Goal: Task Accomplishment & Management: Use online tool/utility

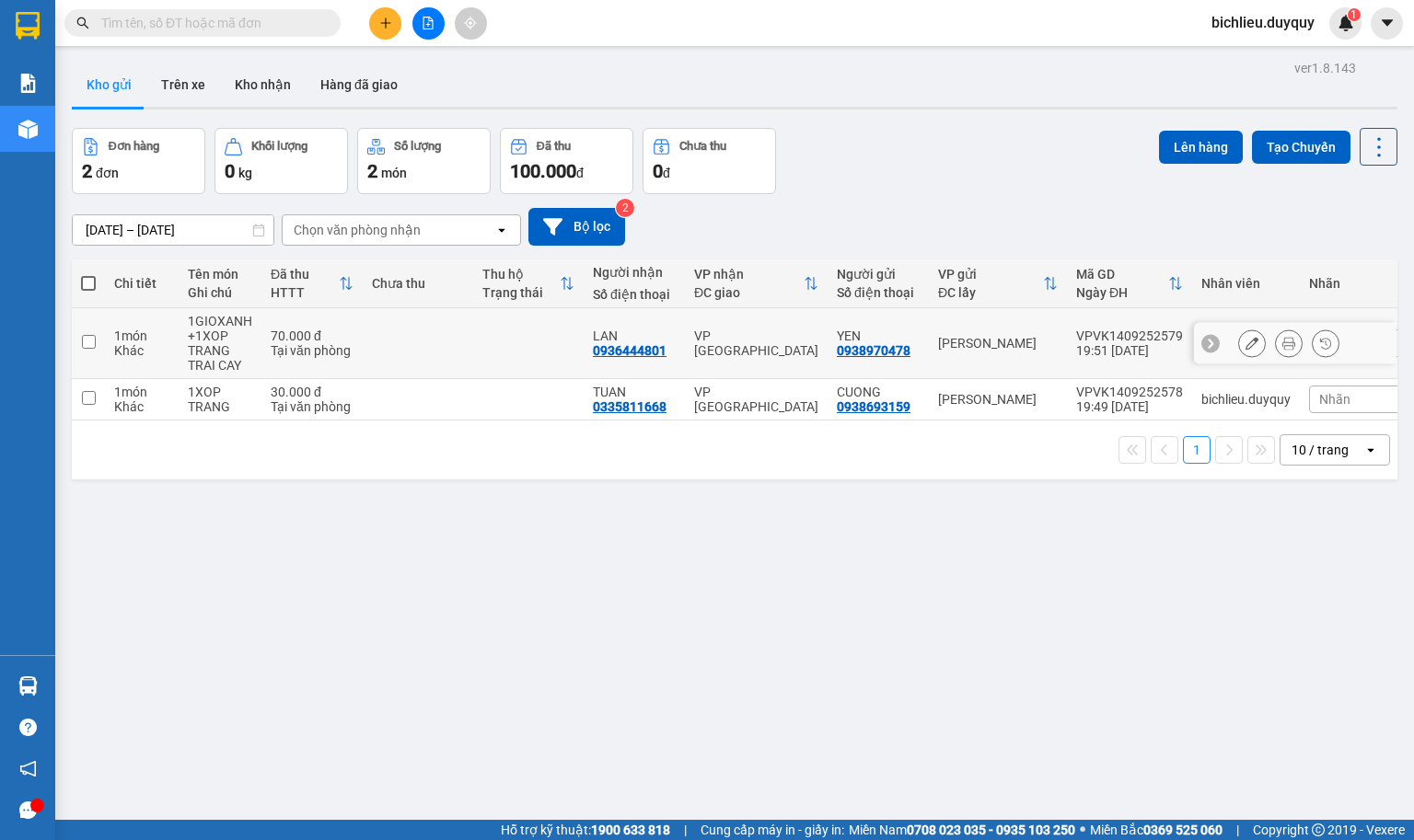
drag, startPoint x: 1255, startPoint y: 1, endPoint x: 84, endPoint y: 346, distance: 1220.8
click at [84, 346] on input "checkbox" at bounding box center [89, 342] width 14 height 14
checkbox input "true"
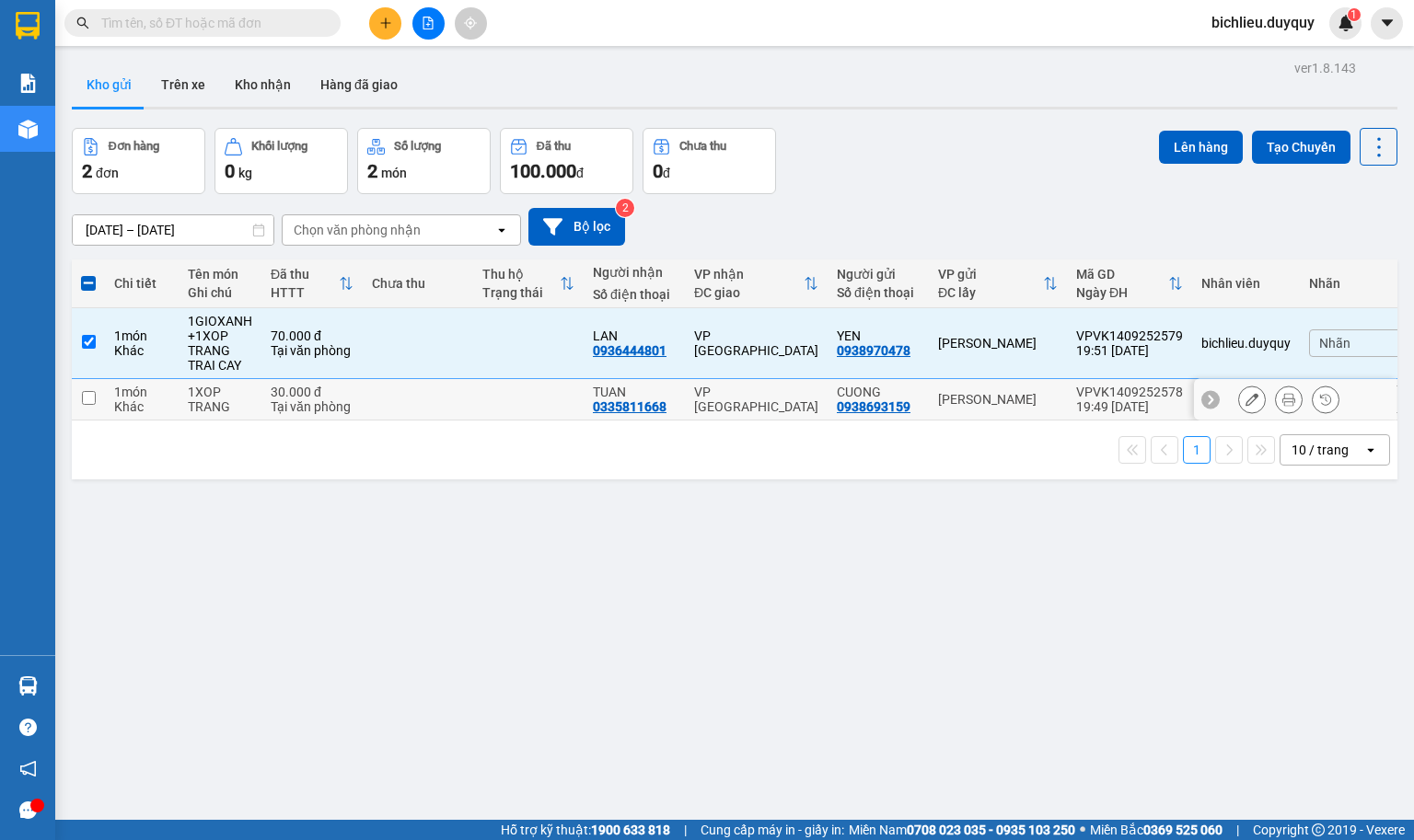
click at [84, 410] on td at bounding box center [88, 400] width 33 height 42
checkbox input "true"
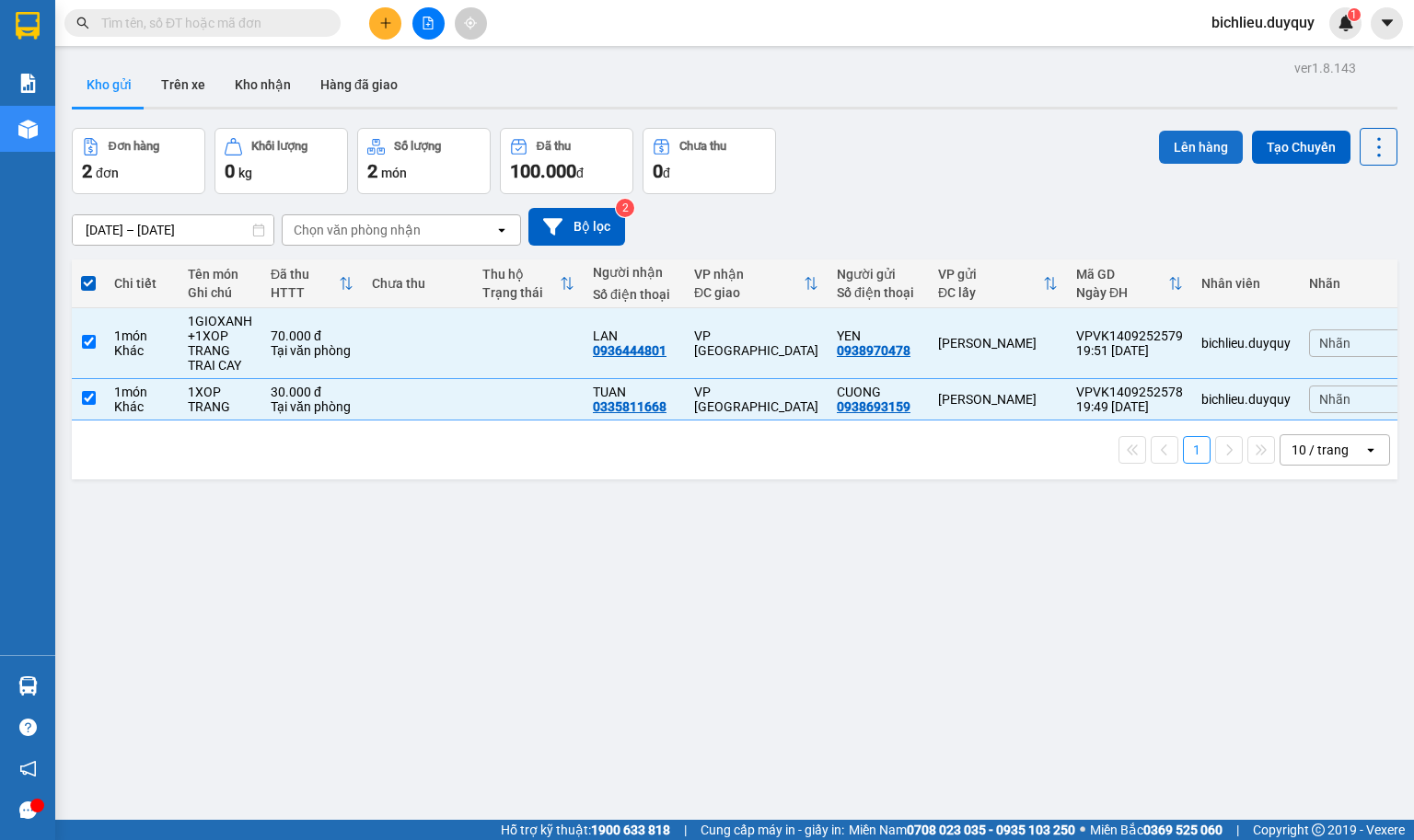
click at [1169, 141] on button "Lên hàng" at bounding box center [1201, 146] width 84 height 33
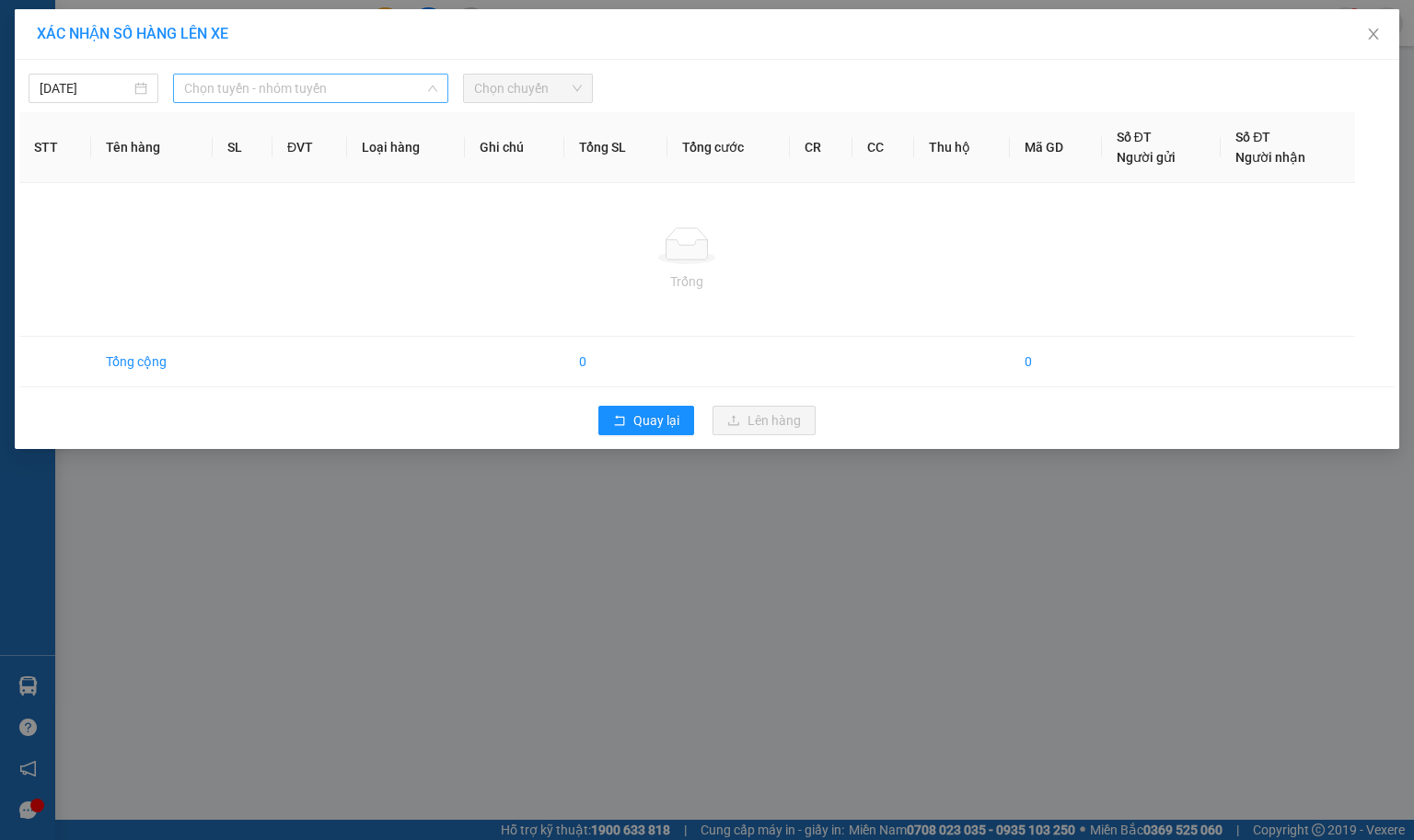
click at [349, 87] on span "Chọn tuyến - nhóm tuyến" at bounding box center [311, 88] width 253 height 27
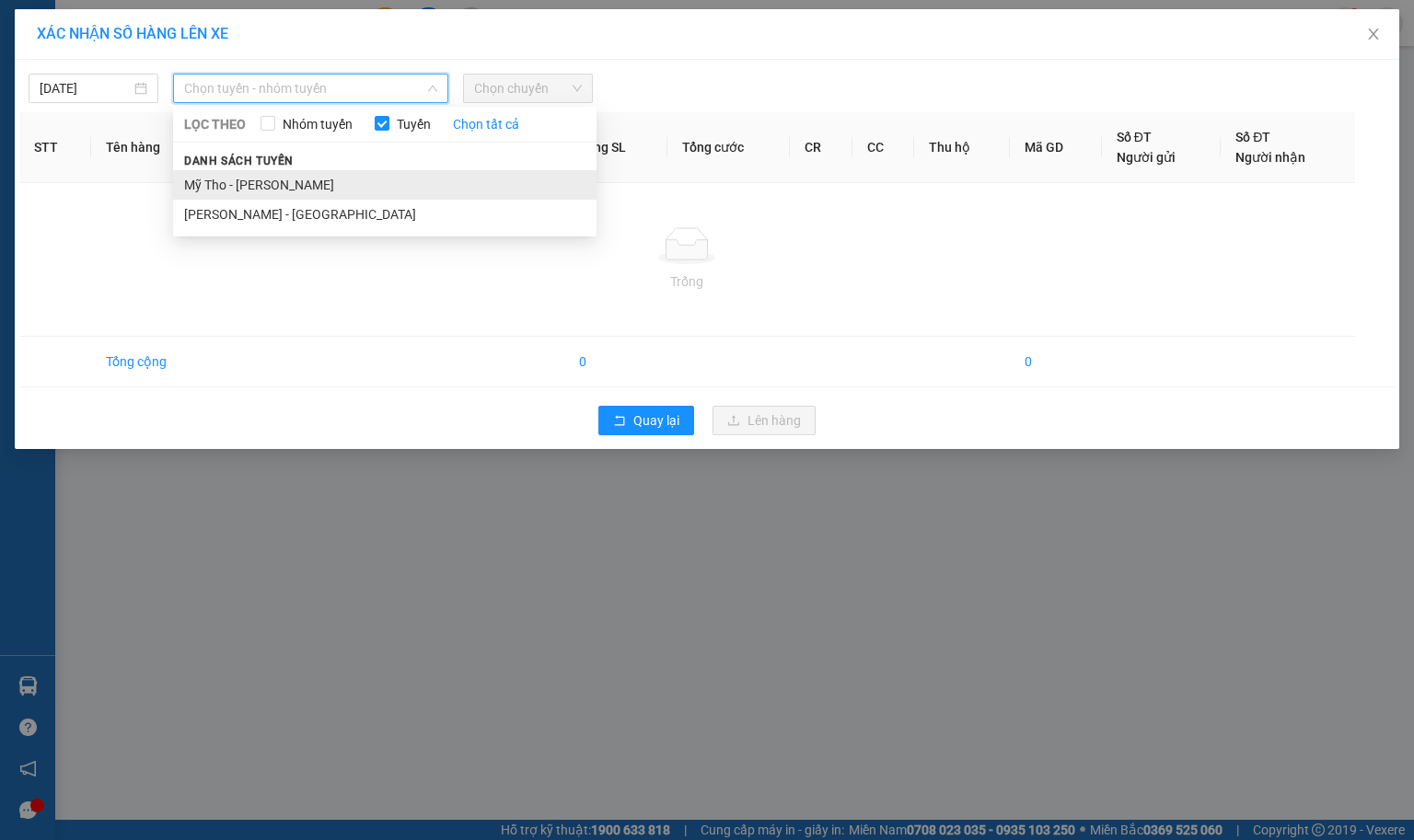
click at [302, 185] on li "Mỹ Tho - [PERSON_NAME]" at bounding box center [384, 184] width 424 height 29
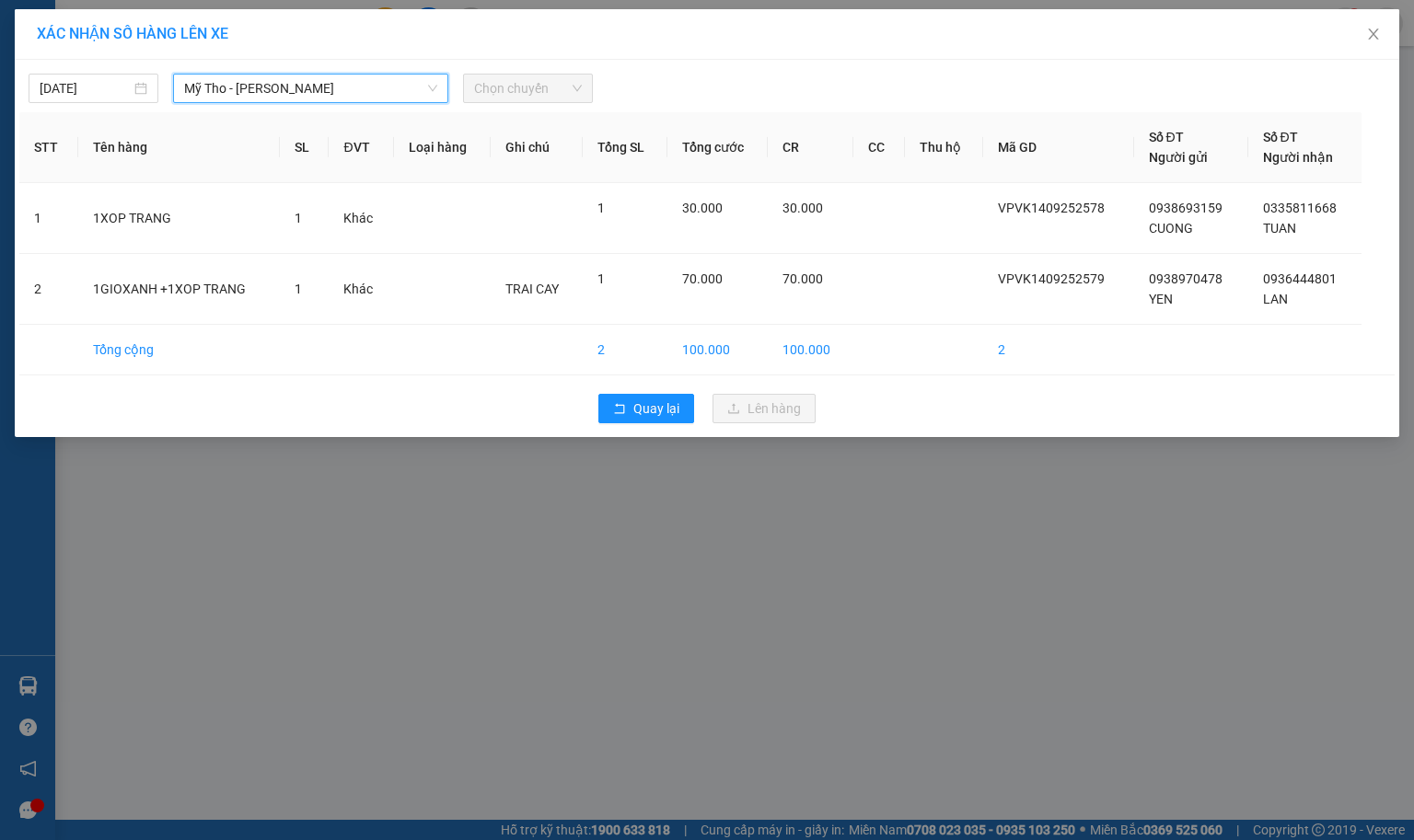
click at [564, 86] on span "Chọn chuyến" at bounding box center [528, 88] width 108 height 27
click at [562, 93] on span "Chọn chuyến" at bounding box center [528, 88] width 108 height 27
click at [545, 89] on span "Chọn chuyến" at bounding box center [528, 88] width 108 height 27
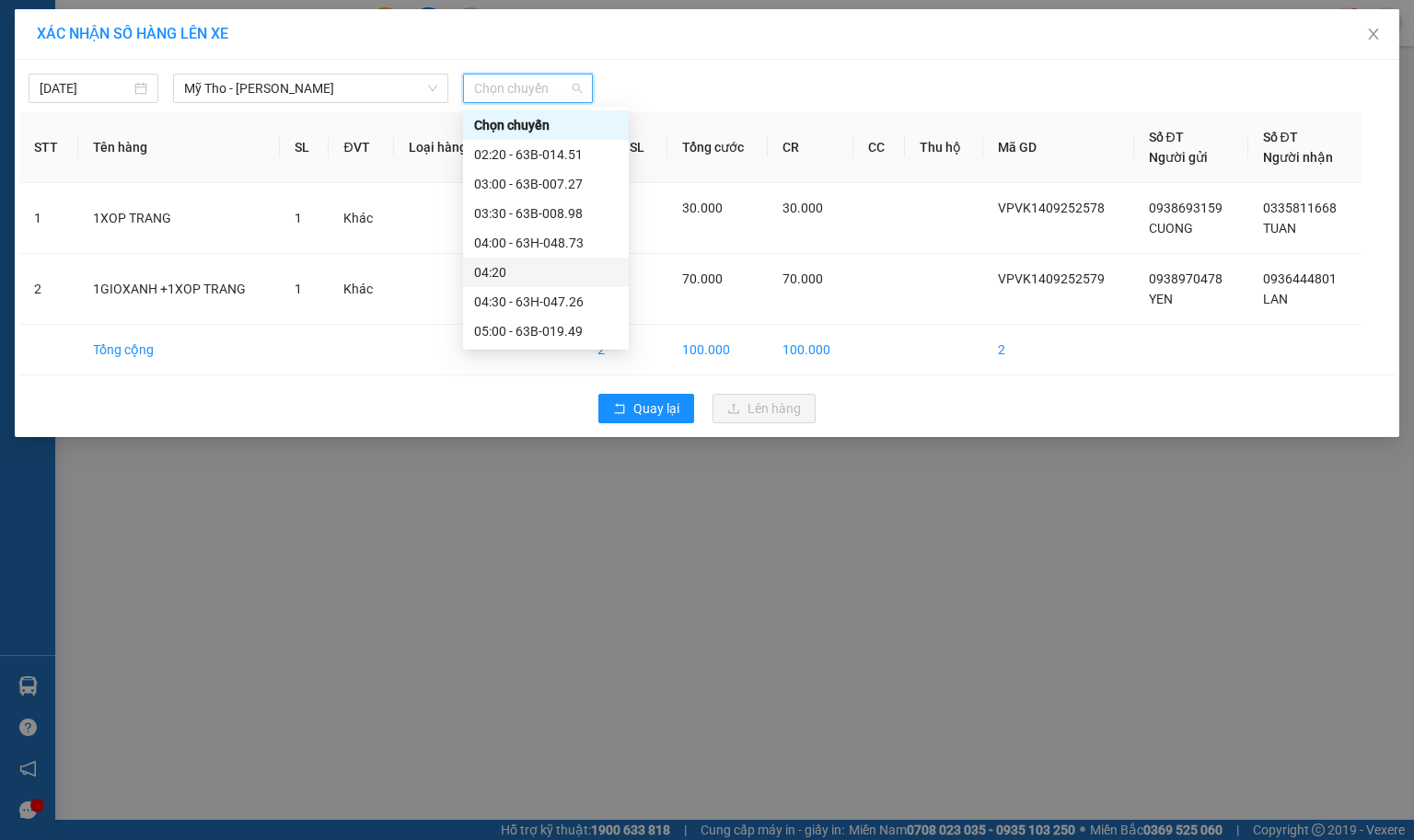
click at [497, 263] on div "04:20" at bounding box center [546, 272] width 143 height 20
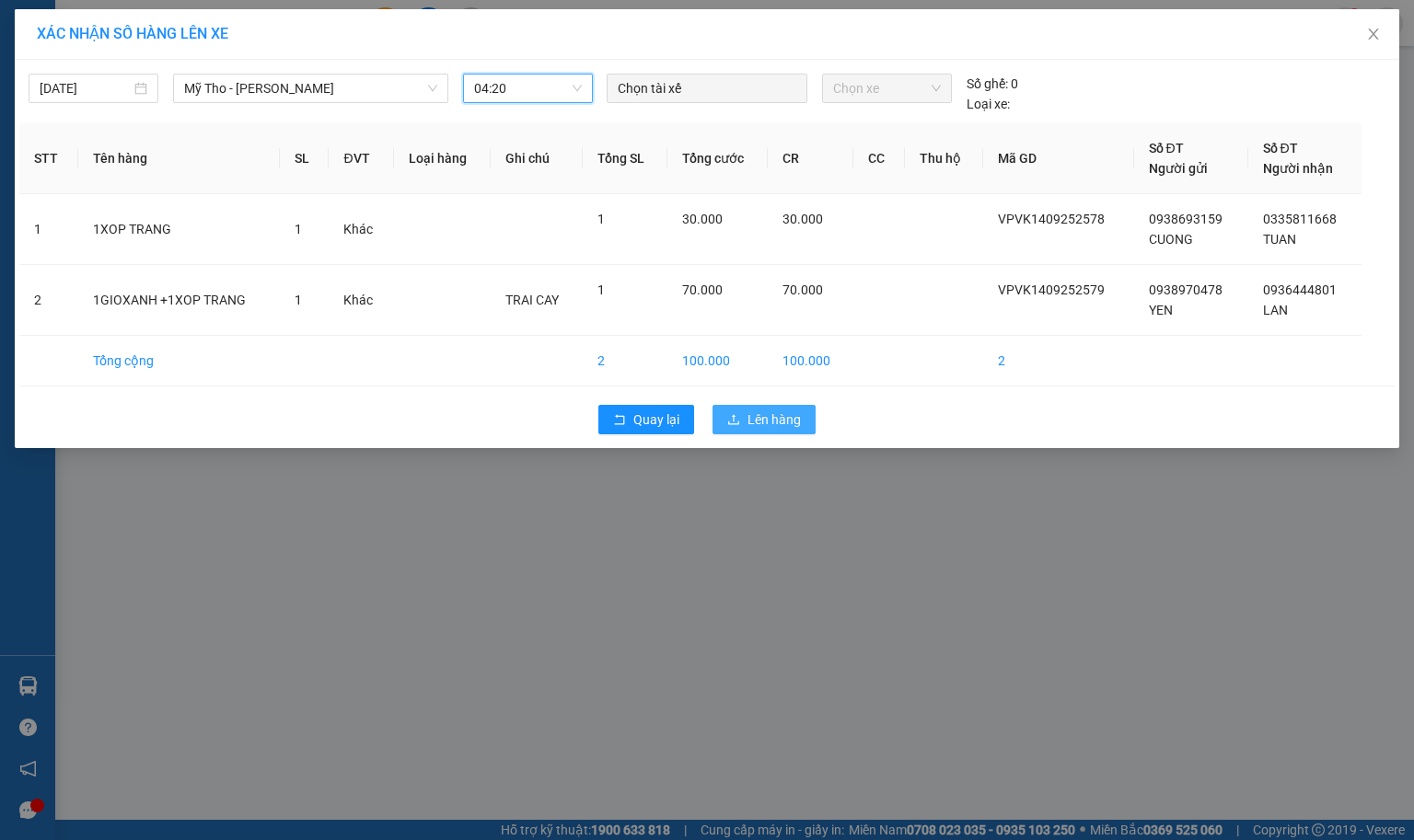
click at [760, 417] on span "Lên hàng" at bounding box center [774, 419] width 54 height 20
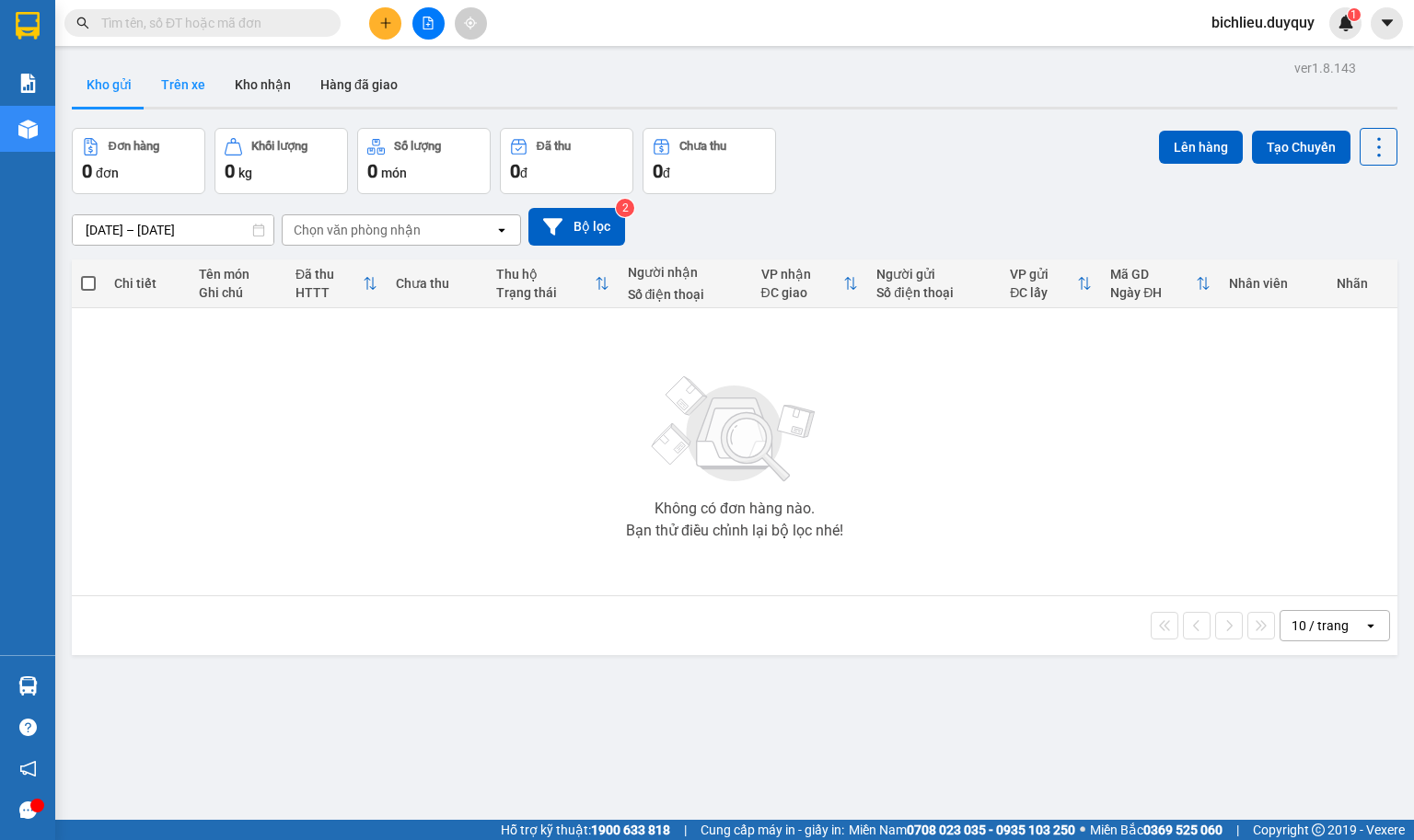
click at [171, 90] on button "Trên xe" at bounding box center [183, 84] width 74 height 44
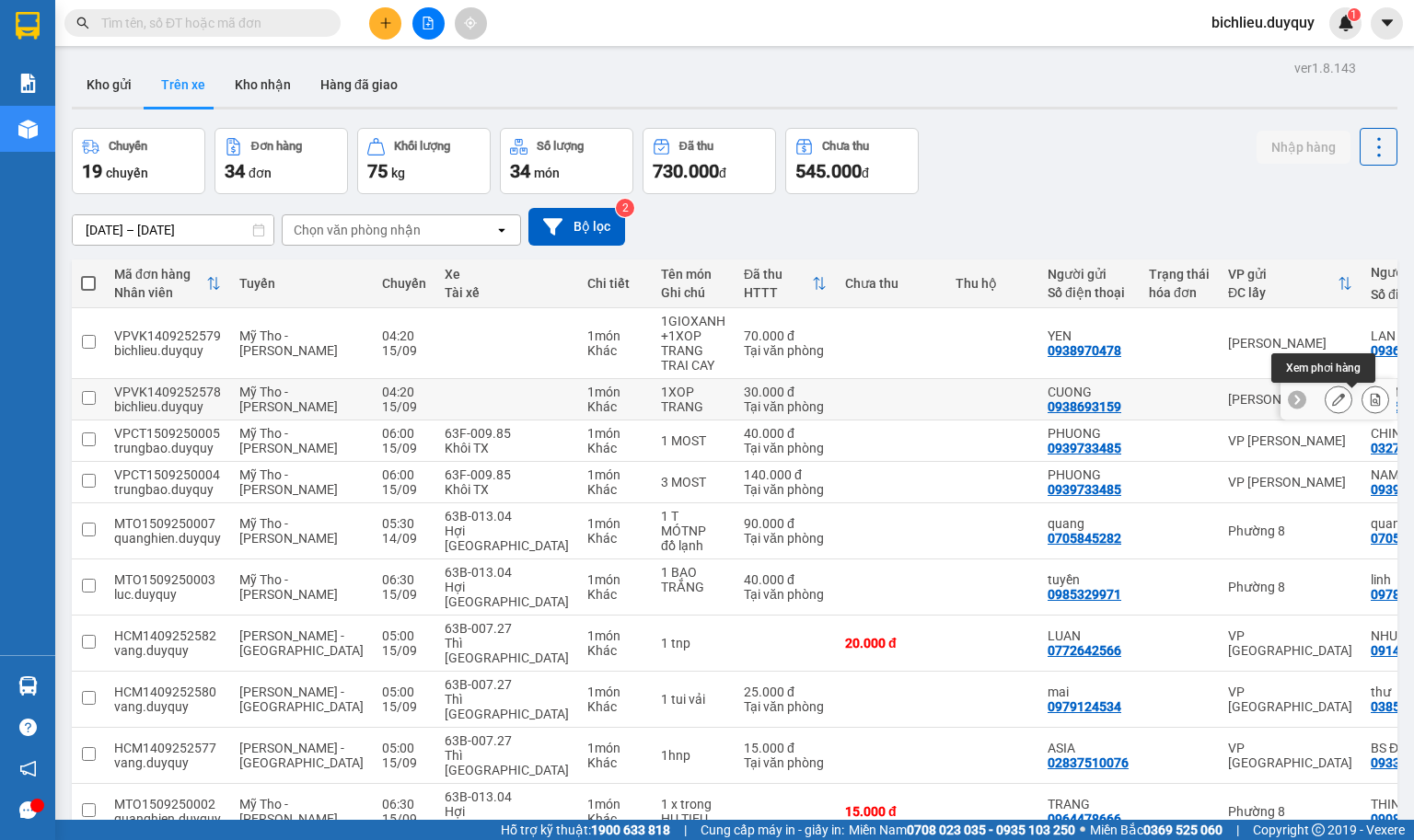
click at [1255, 401] on button at bounding box center [1374, 400] width 25 height 32
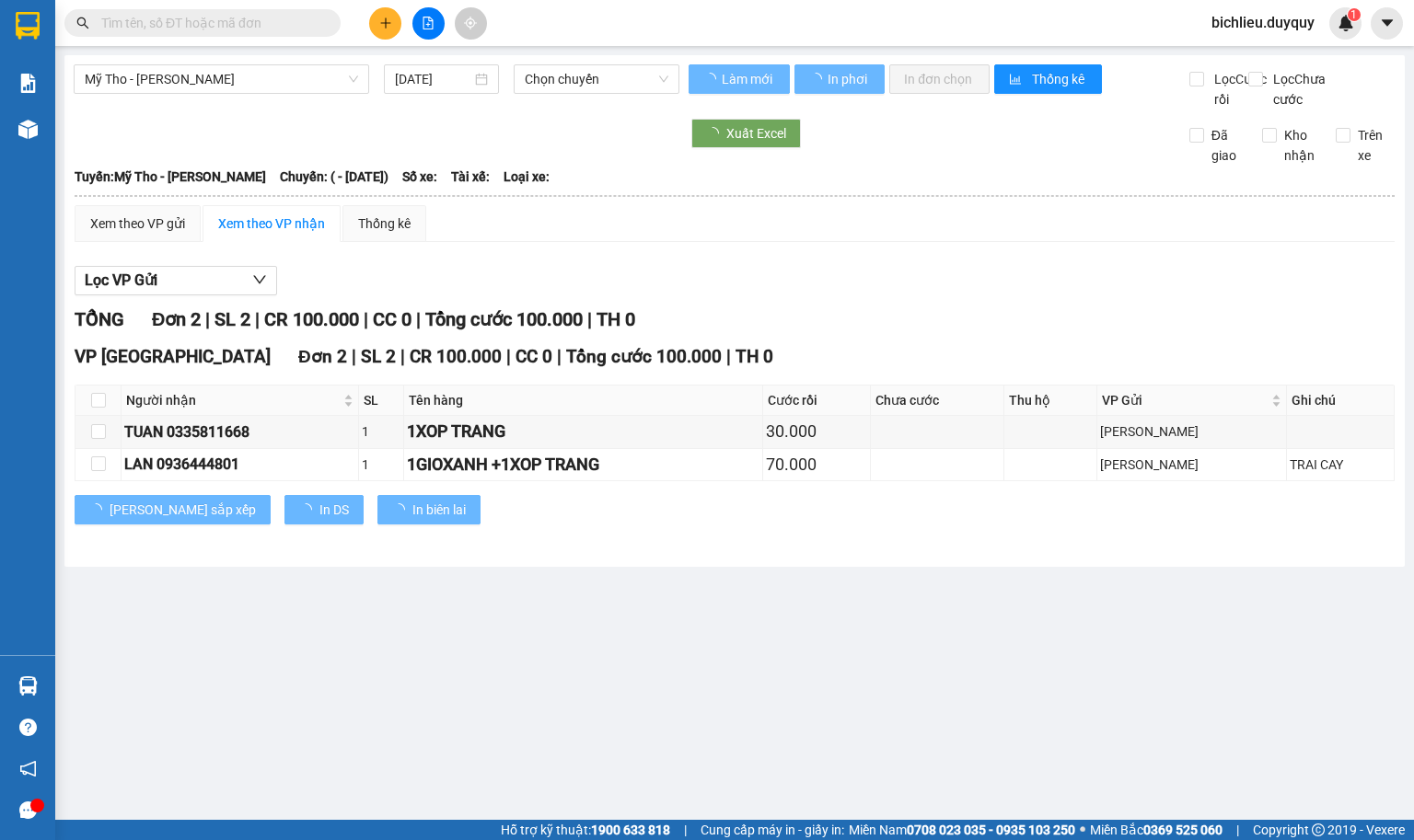
type input "[DATE]"
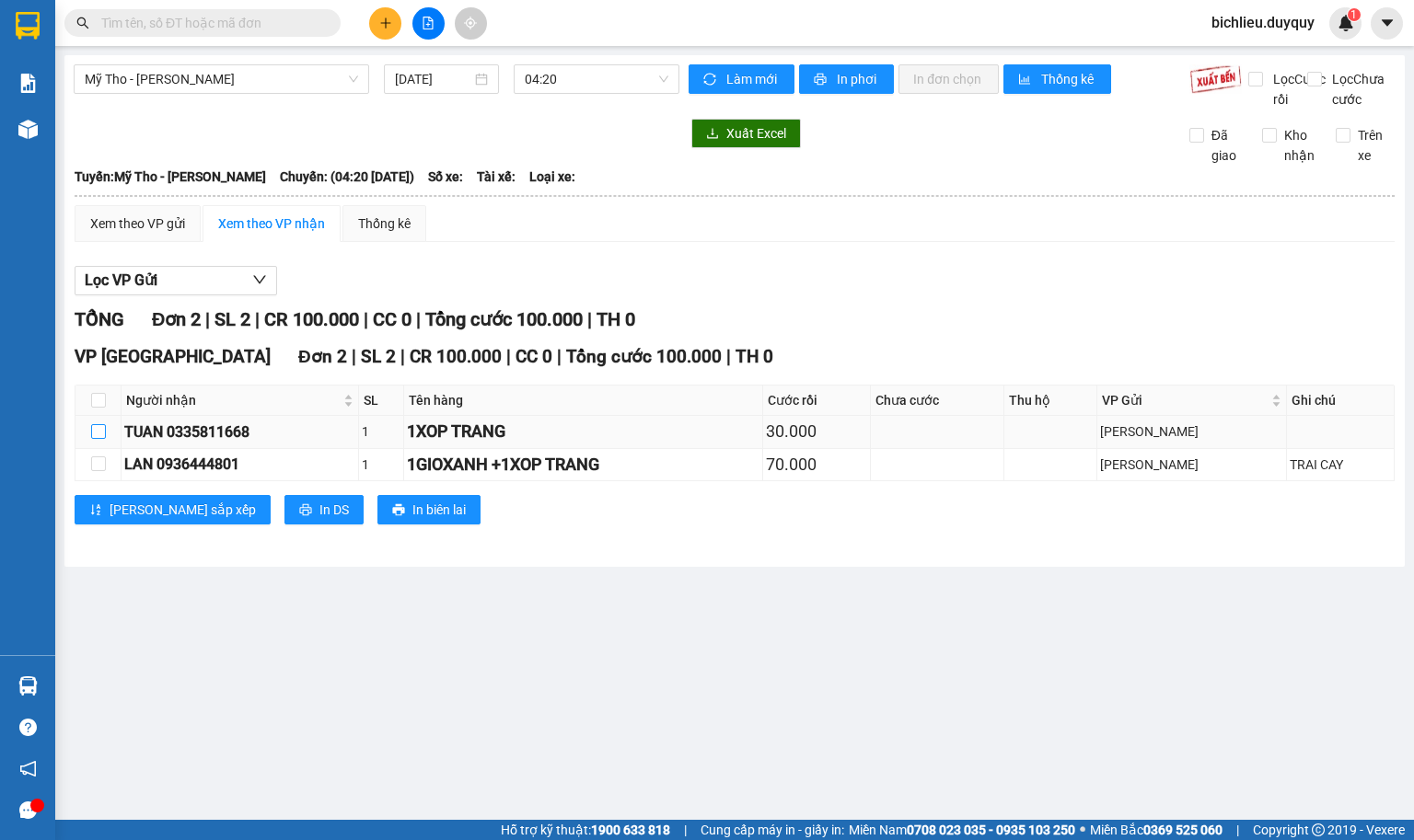
click at [92, 439] on input "checkbox" at bounding box center [99, 432] width 15 height 15
checkbox input "true"
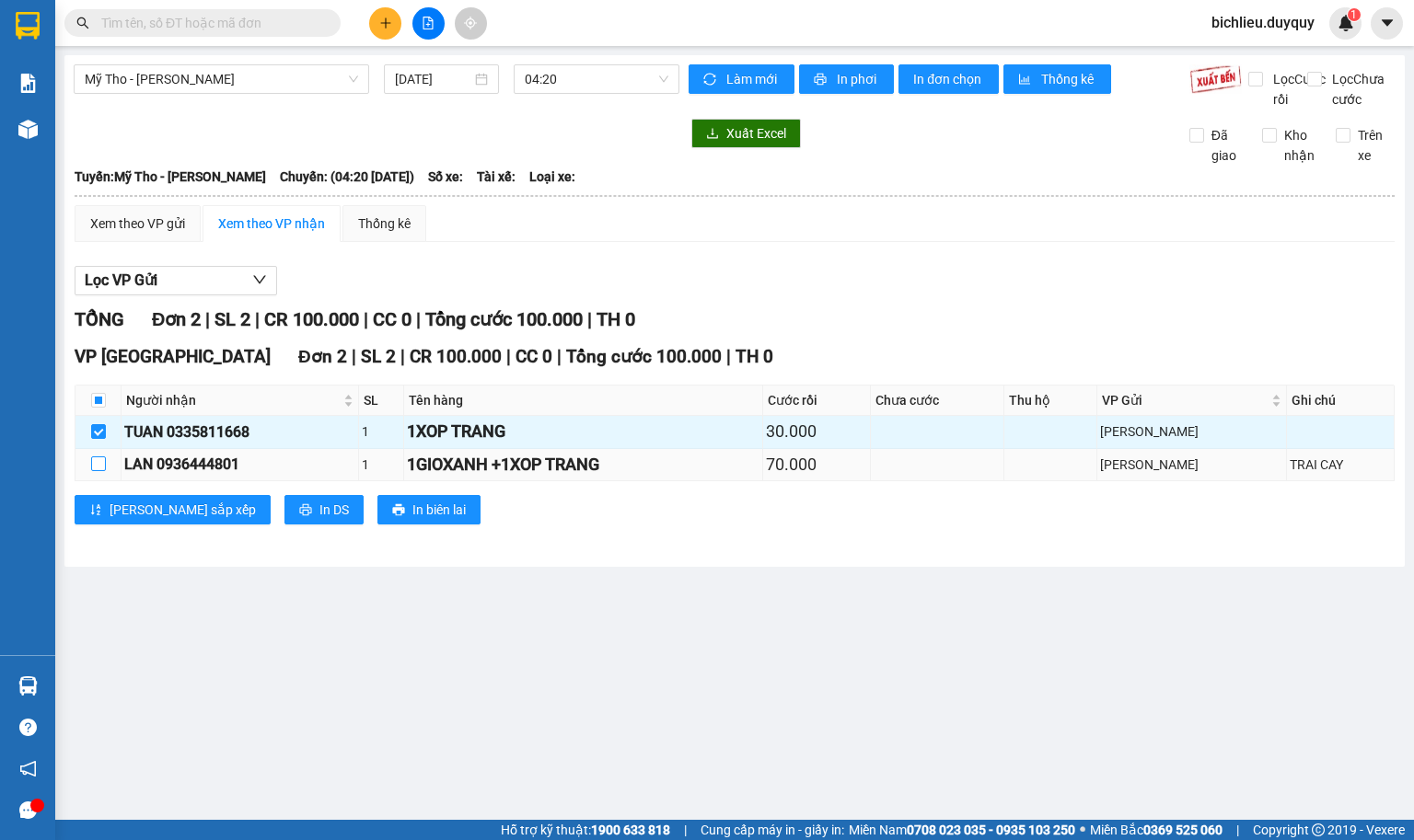
click at [97, 471] on input "checkbox" at bounding box center [99, 464] width 15 height 15
checkbox input "true"
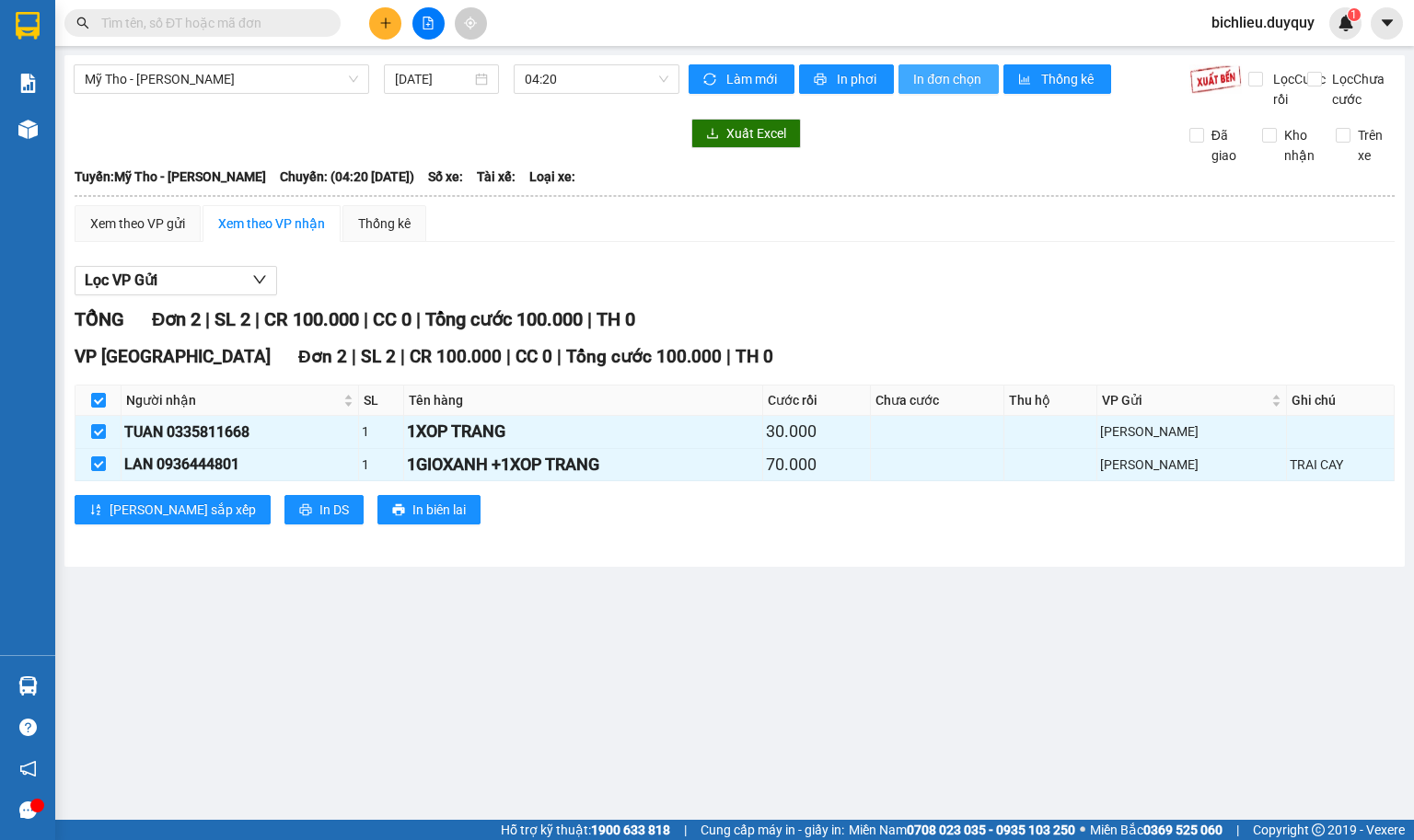
click at [936, 84] on span "In đơn chọn" at bounding box center [948, 78] width 71 height 20
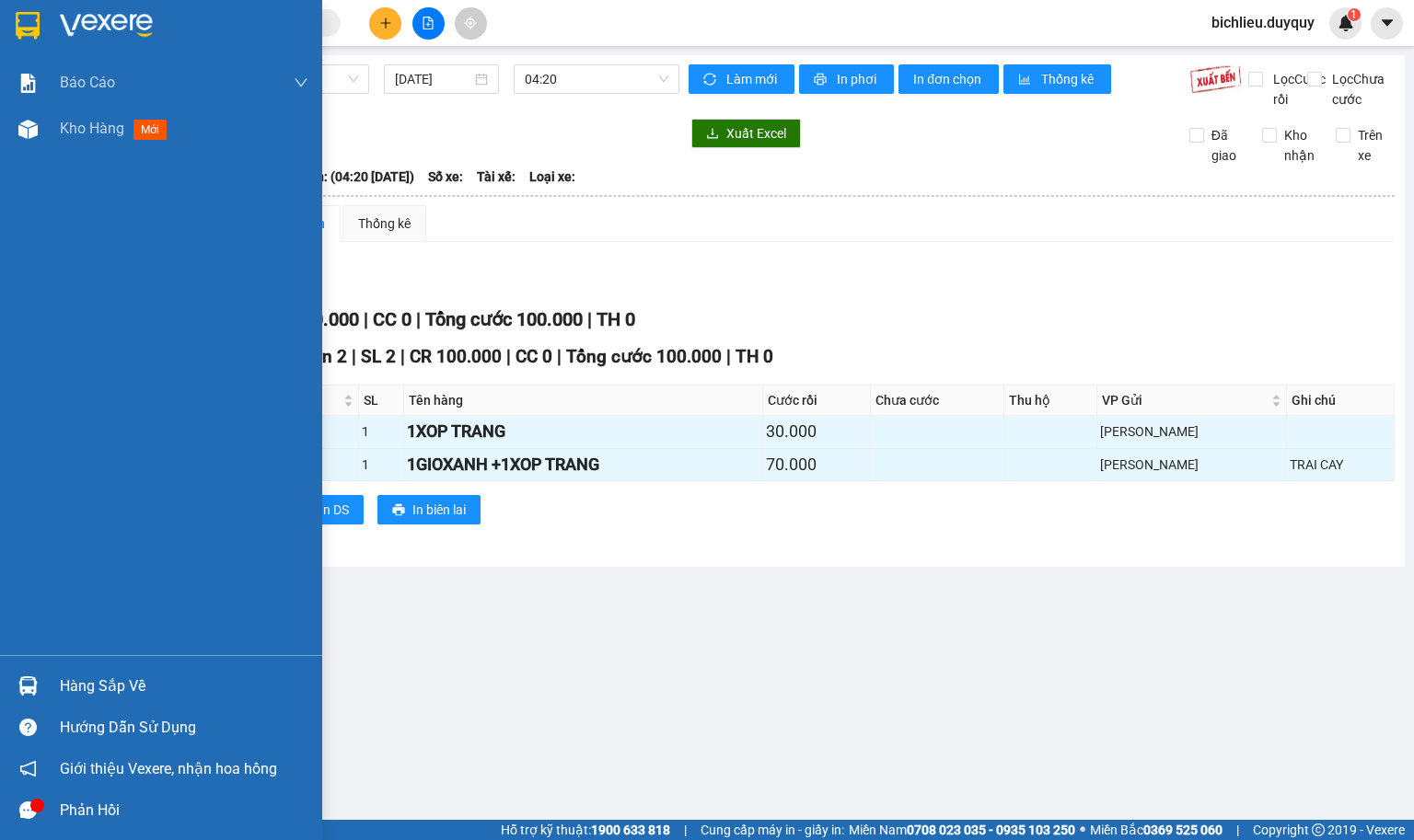
click at [27, 19] on img at bounding box center [27, 25] width 24 height 27
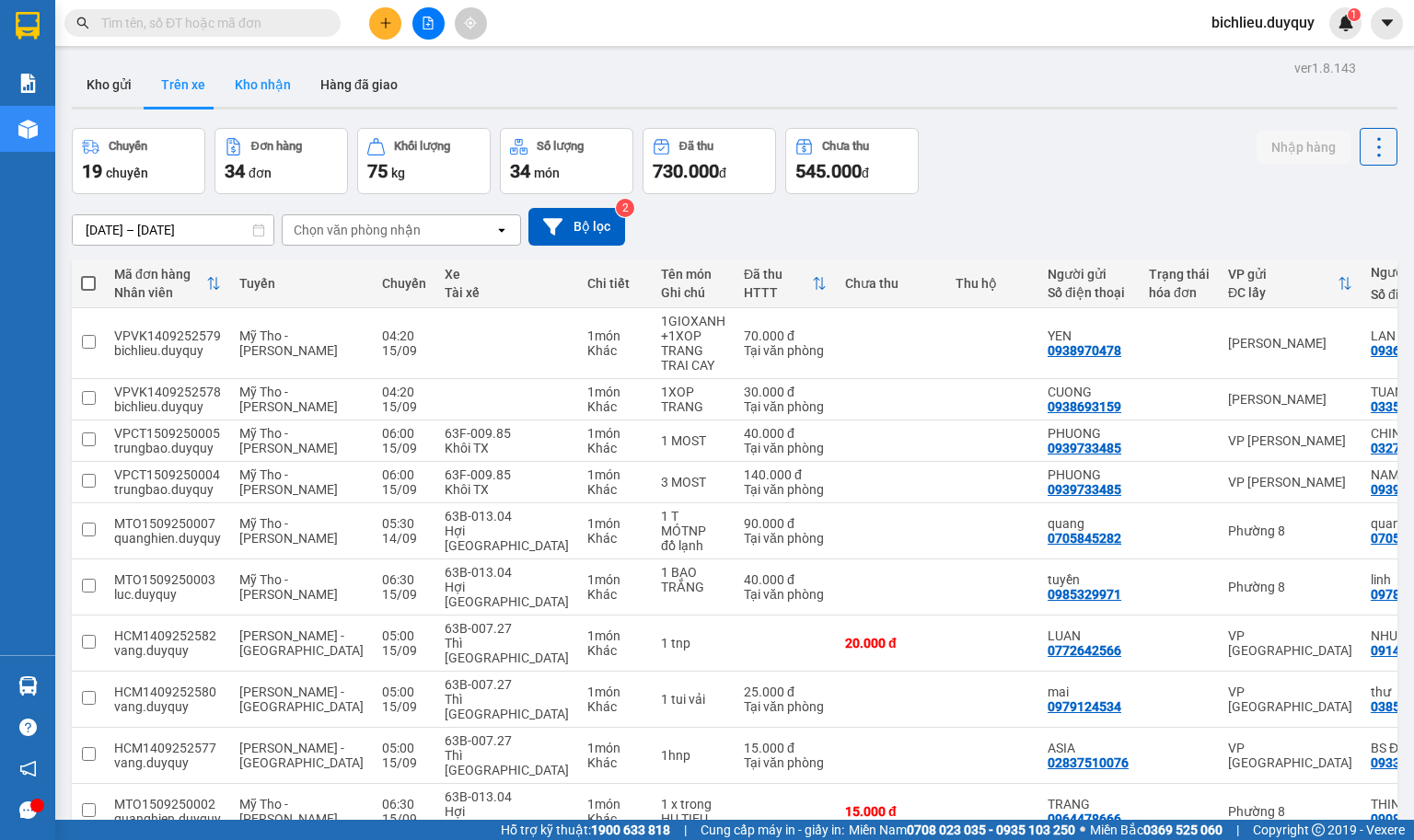
click at [268, 94] on button "Kho nhận" at bounding box center [262, 84] width 86 height 44
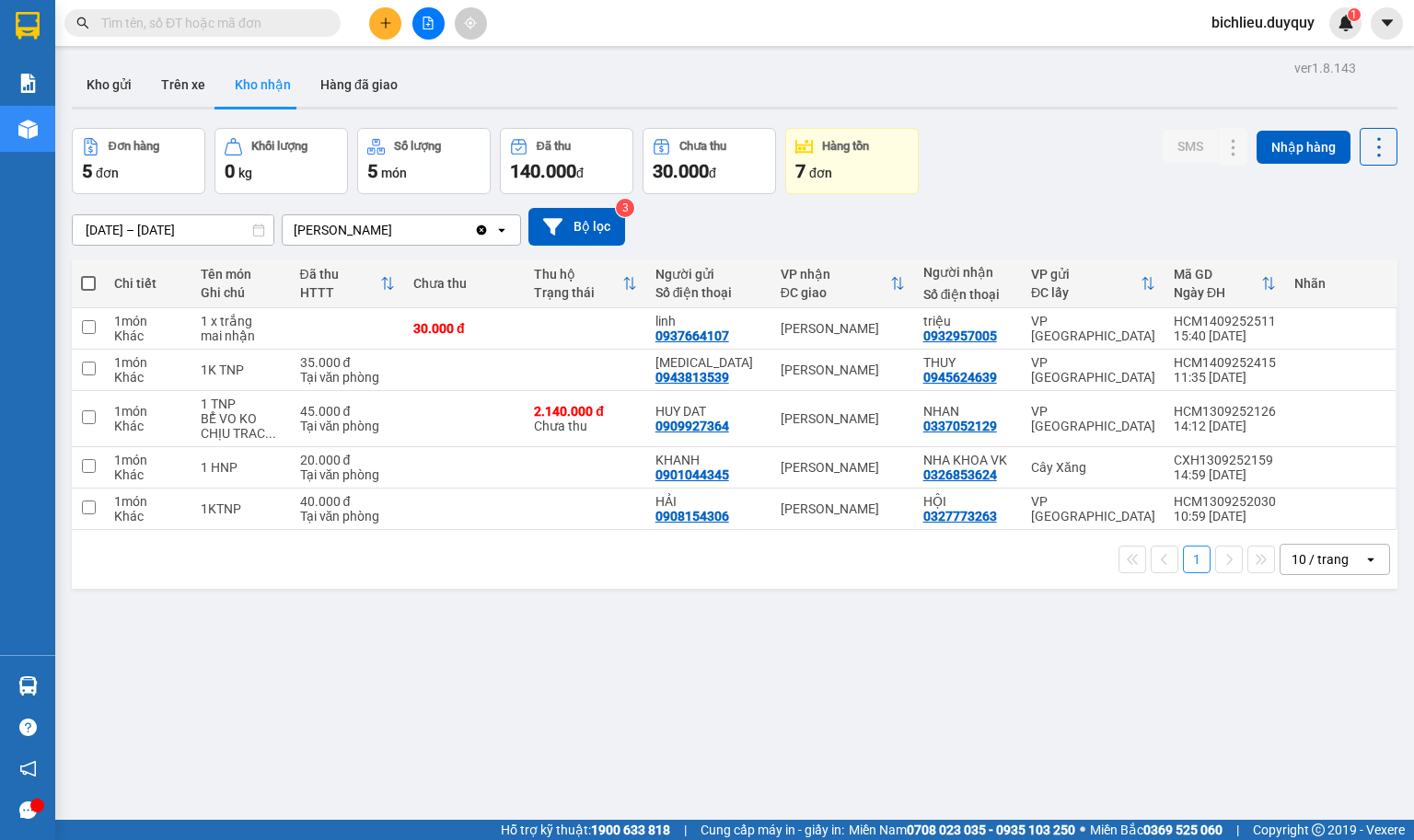
drag, startPoint x: 1285, startPoint y: 562, endPoint x: 1277, endPoint y: 572, distance: 12.8
click at [1255, 562] on div "10 / trang" at bounding box center [1320, 560] width 57 height 19
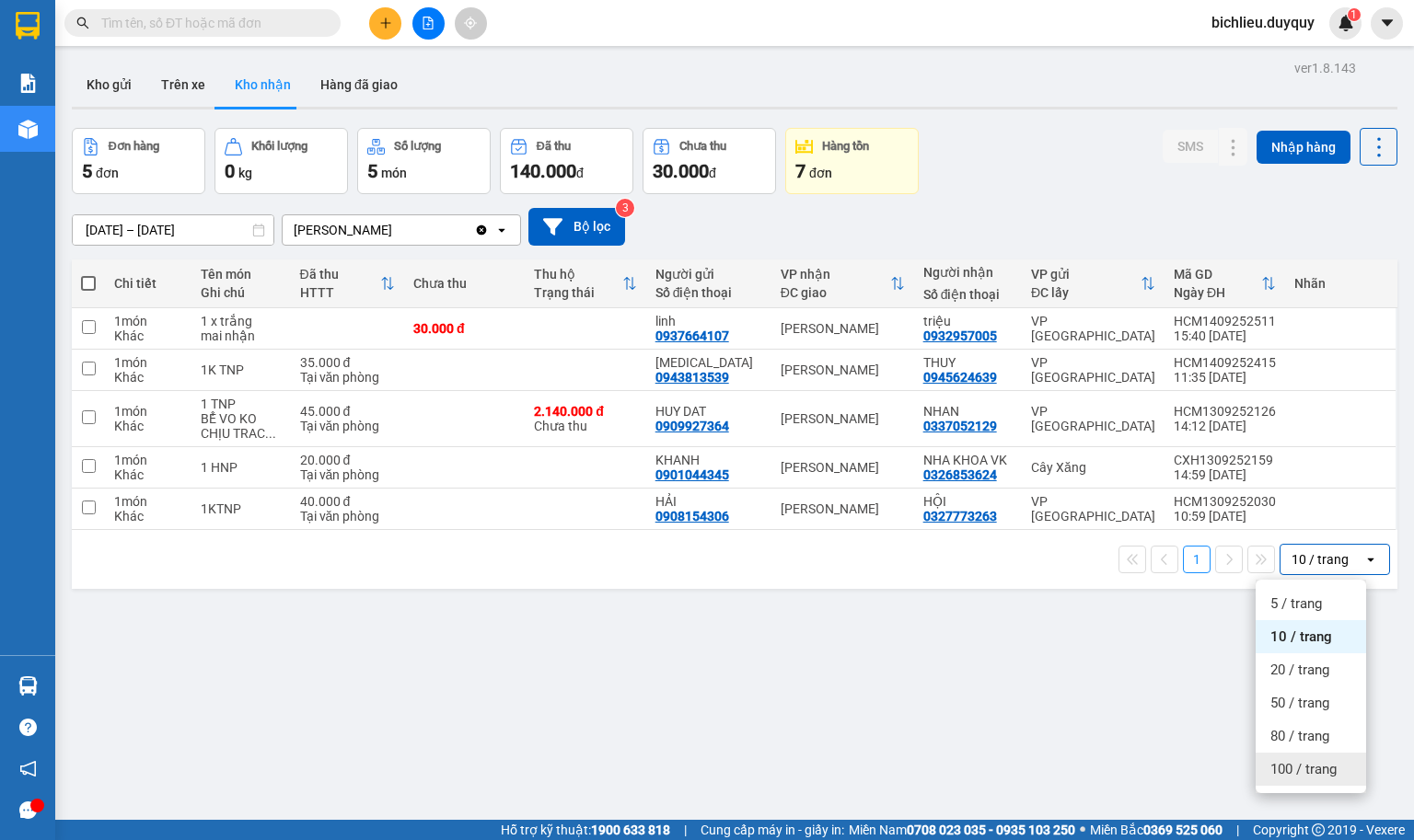
click at [1255, 747] on span "100 / trang" at bounding box center [1304, 770] width 66 height 19
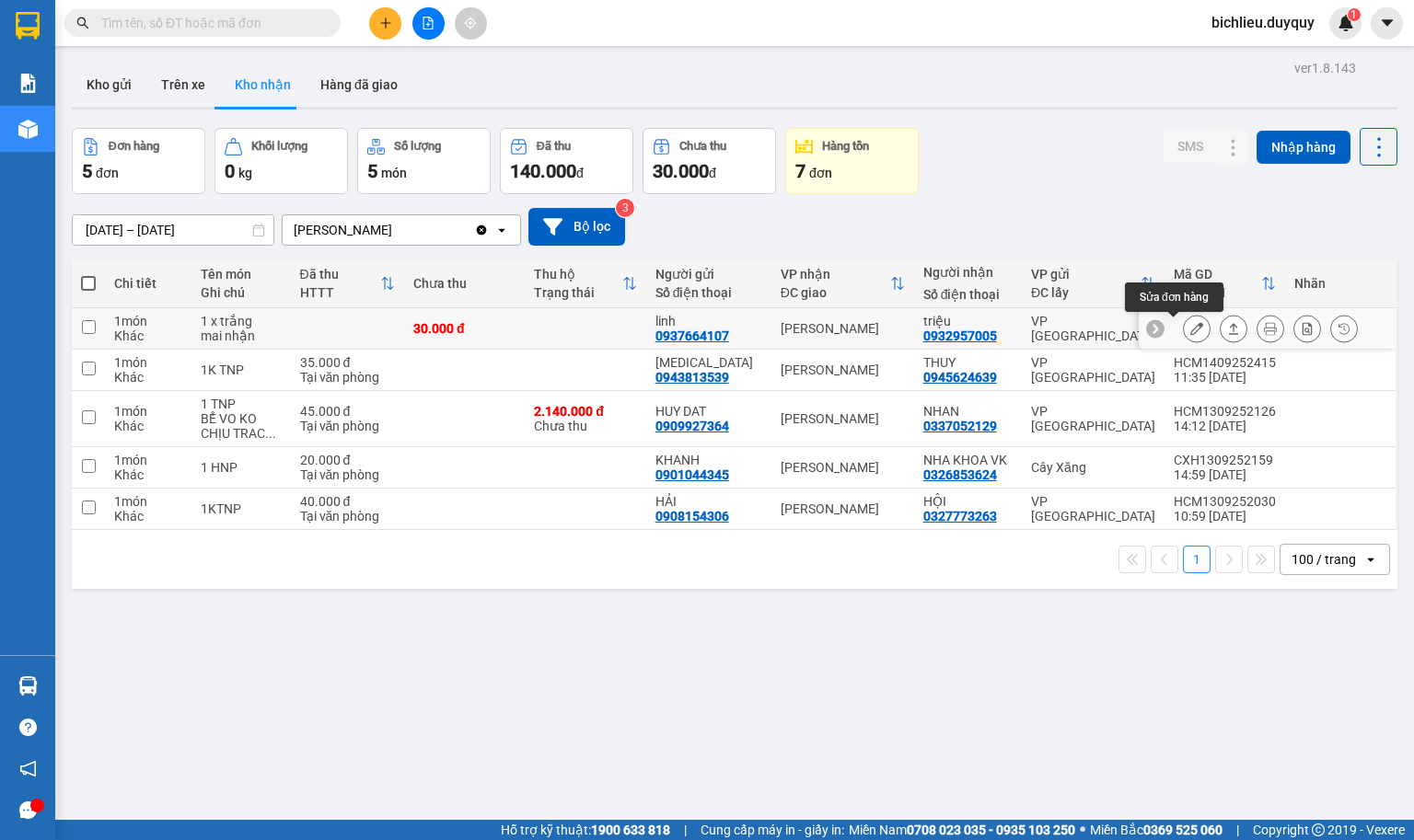
click at [1190, 332] on icon at bounding box center [1197, 328] width 13 height 13
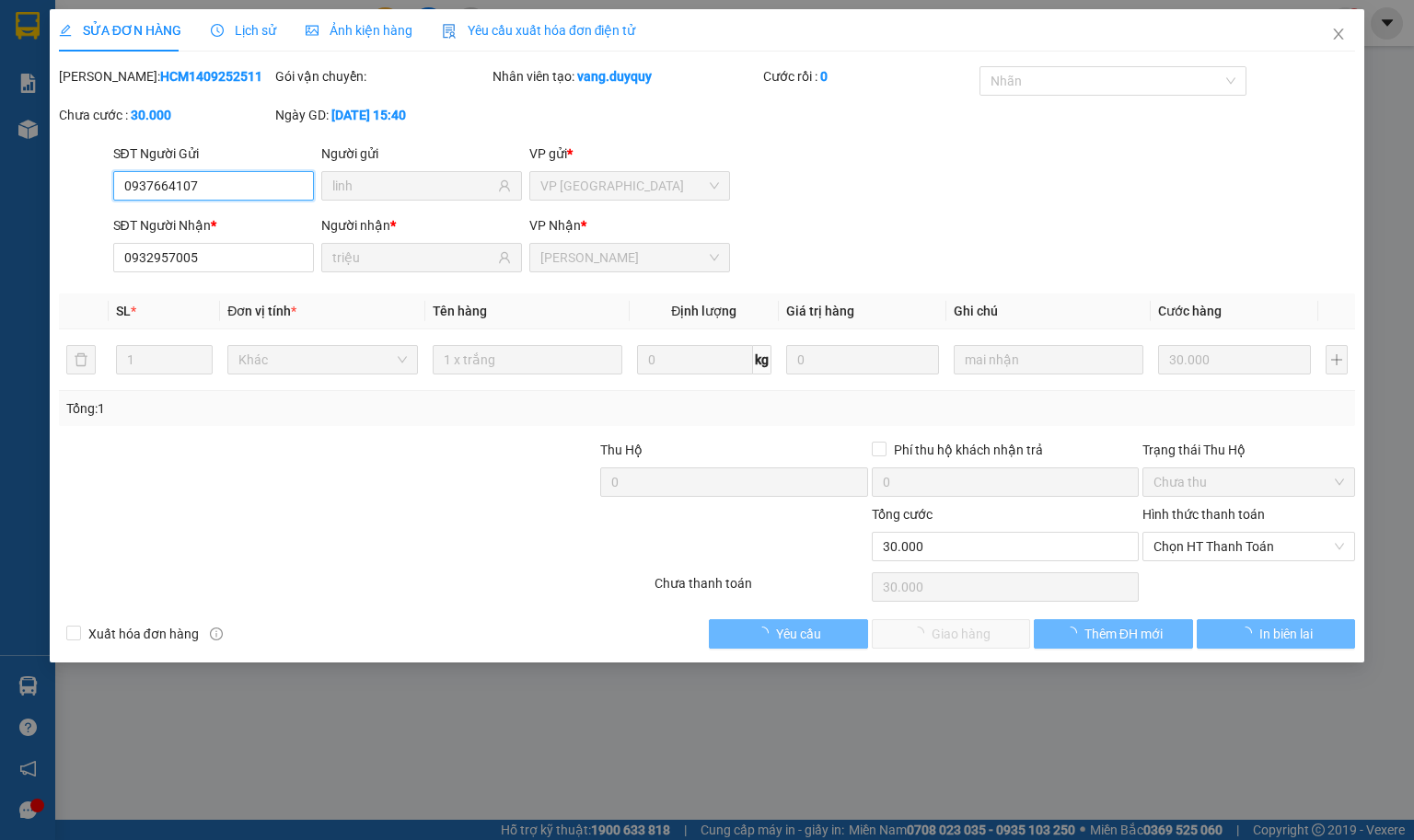
type input "0937664107"
type input "linh"
type input "0932957005"
type input "triệu"
type input "30.000"
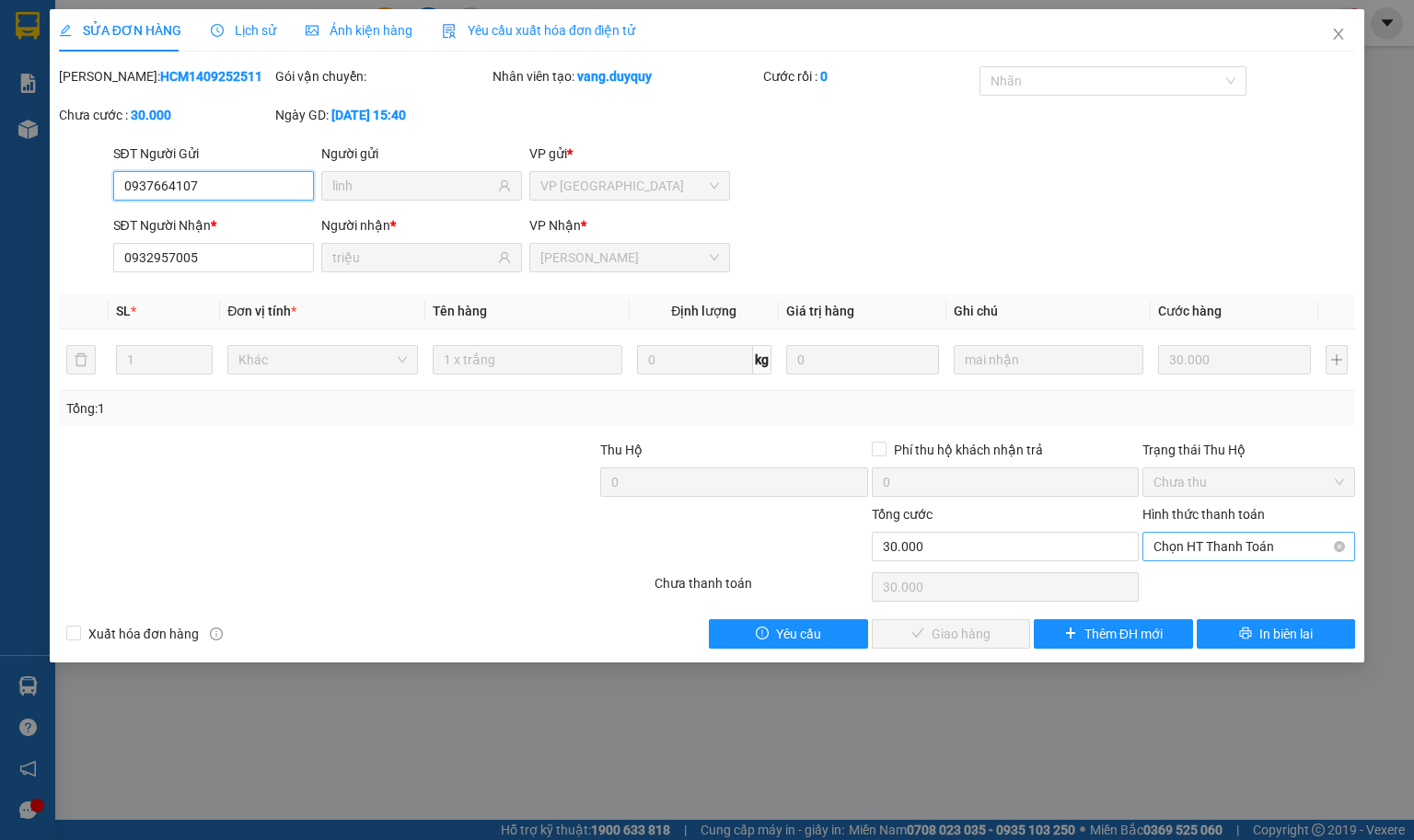
click at [1187, 550] on span "Chọn HT Thanh Toán" at bounding box center [1249, 546] width 191 height 27
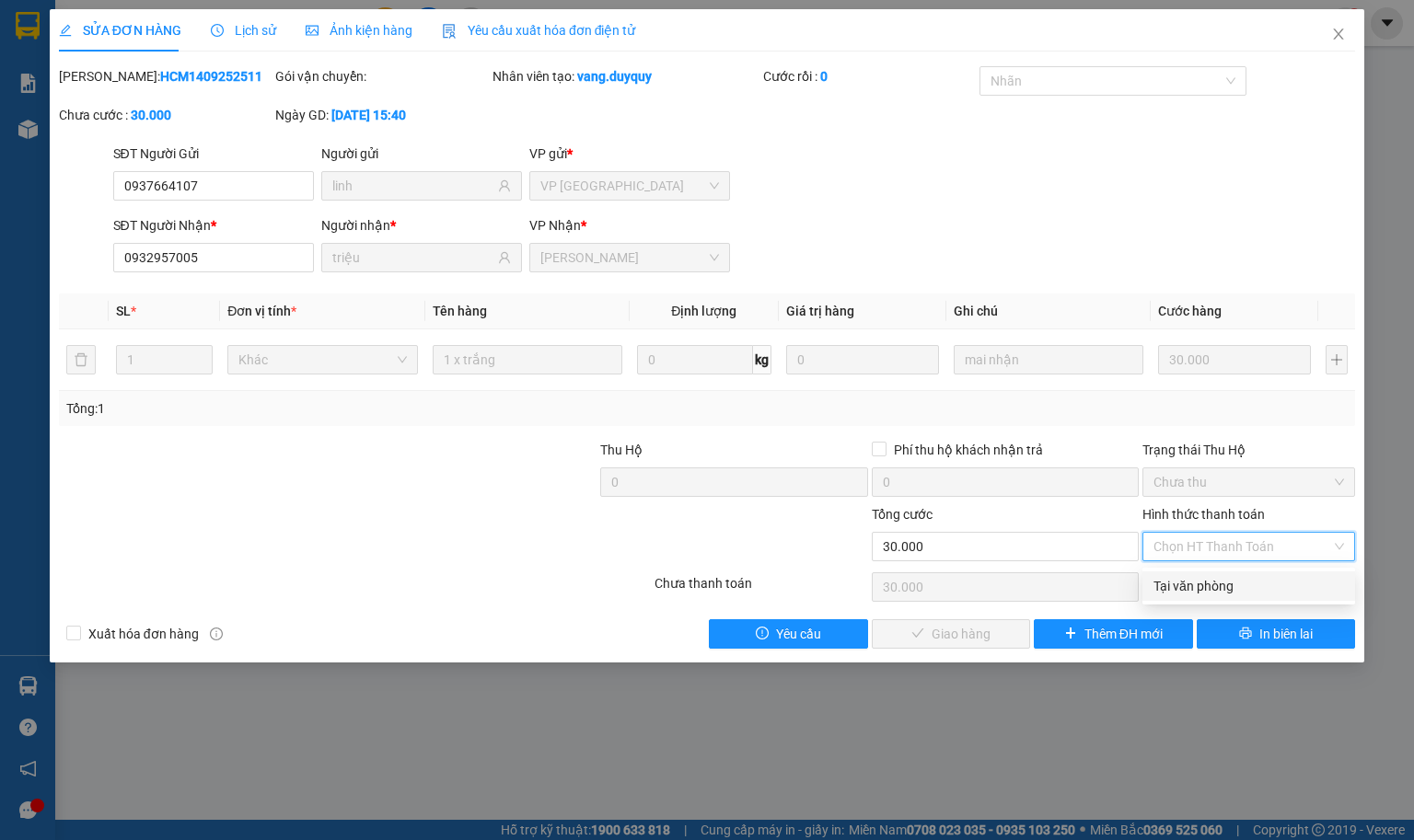
click at [1167, 592] on div "Tại văn phòng" at bounding box center [1249, 585] width 191 height 20
type input "0"
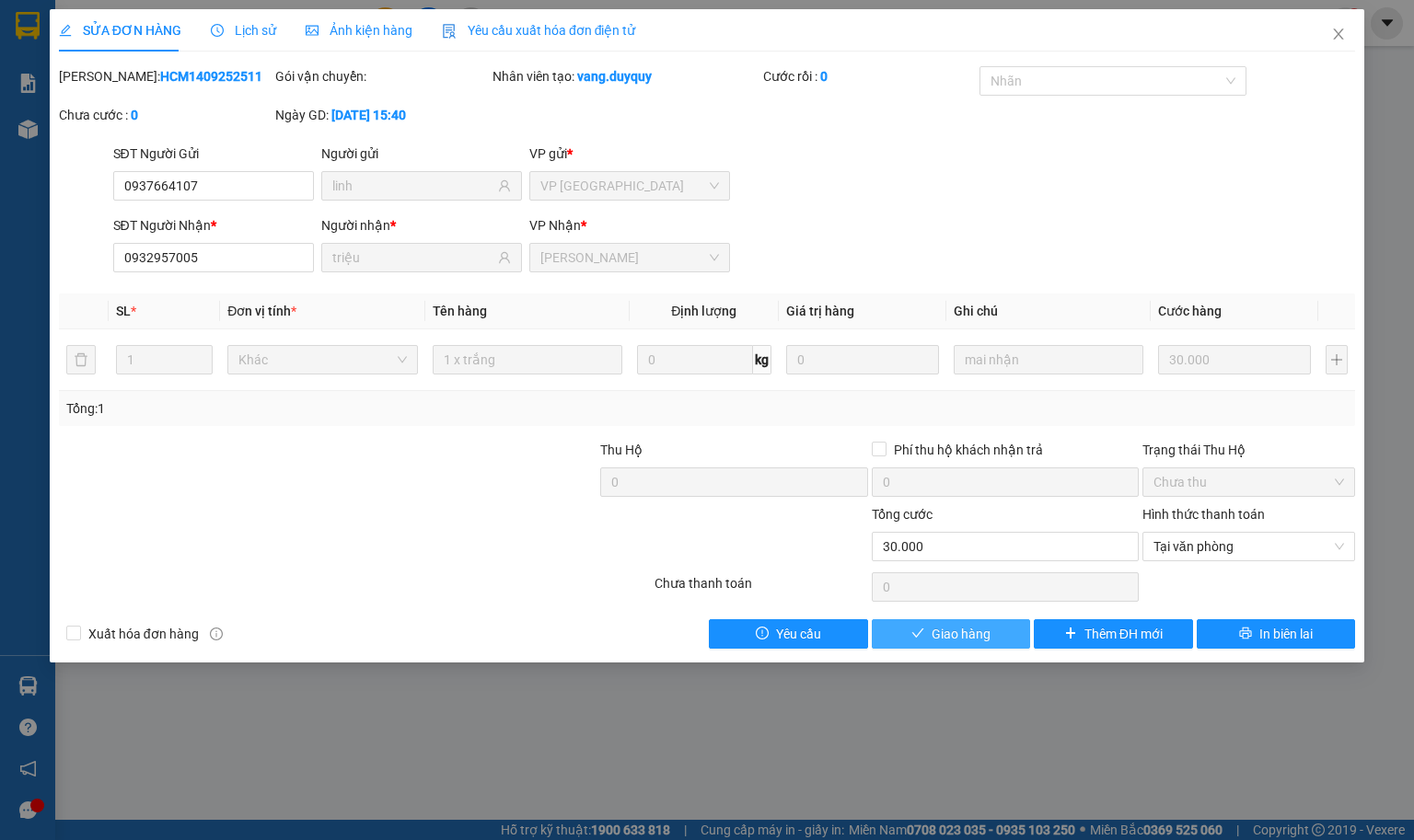
click at [951, 635] on span "Giao hàng" at bounding box center [961, 633] width 59 height 20
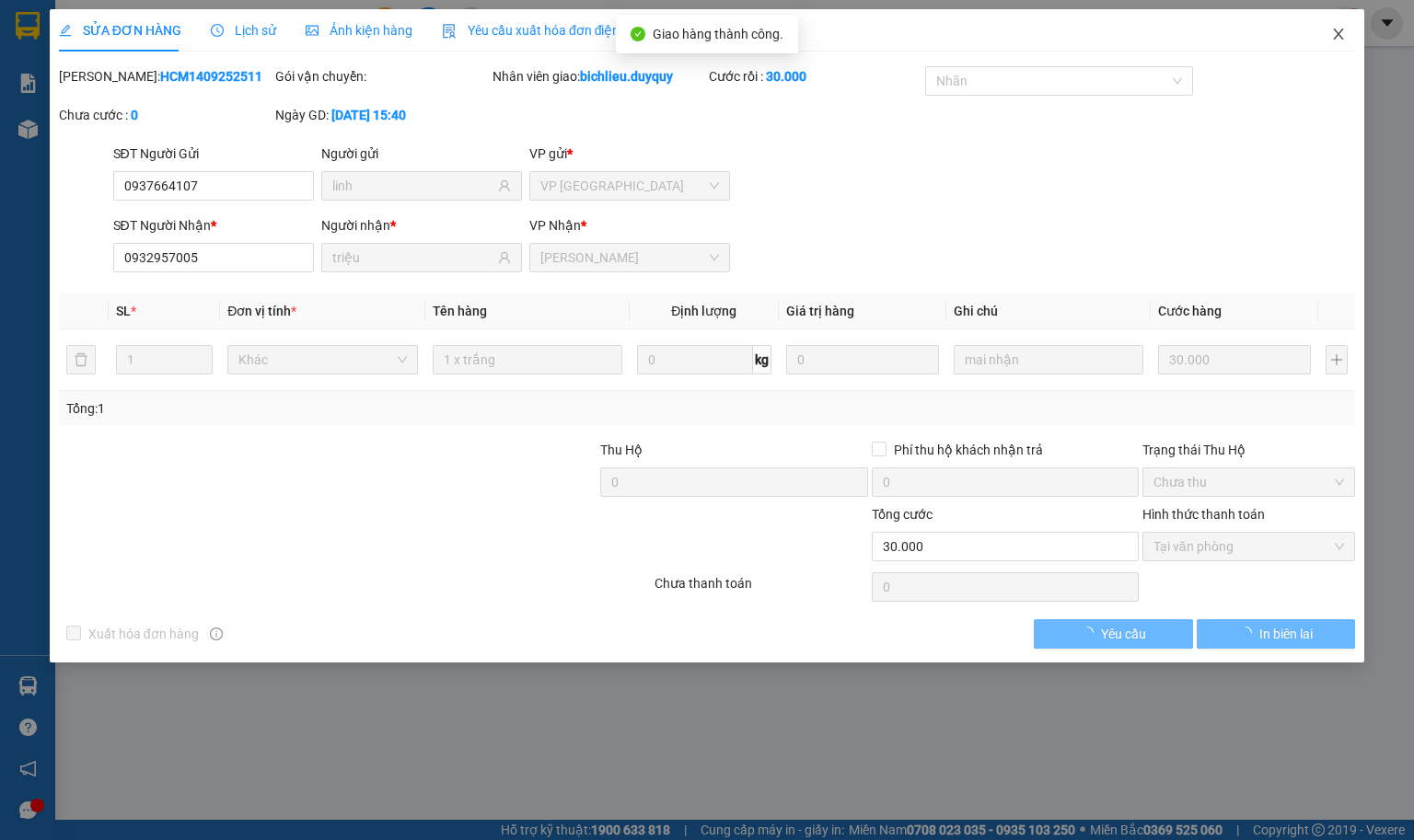
click at [1255, 31] on icon "close" at bounding box center [1338, 34] width 15 height 15
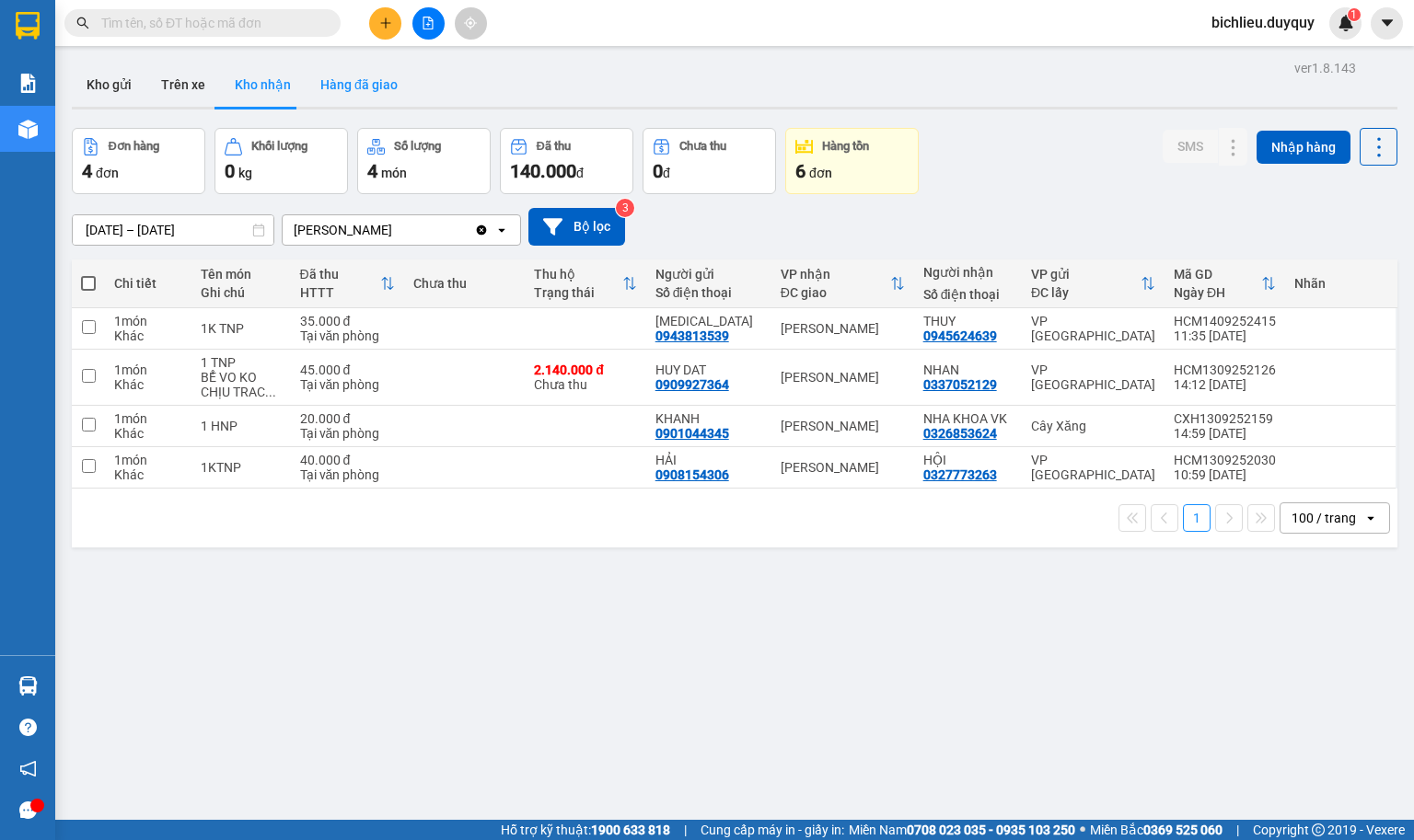
click at [343, 81] on button "Hàng đã giao" at bounding box center [359, 84] width 107 height 44
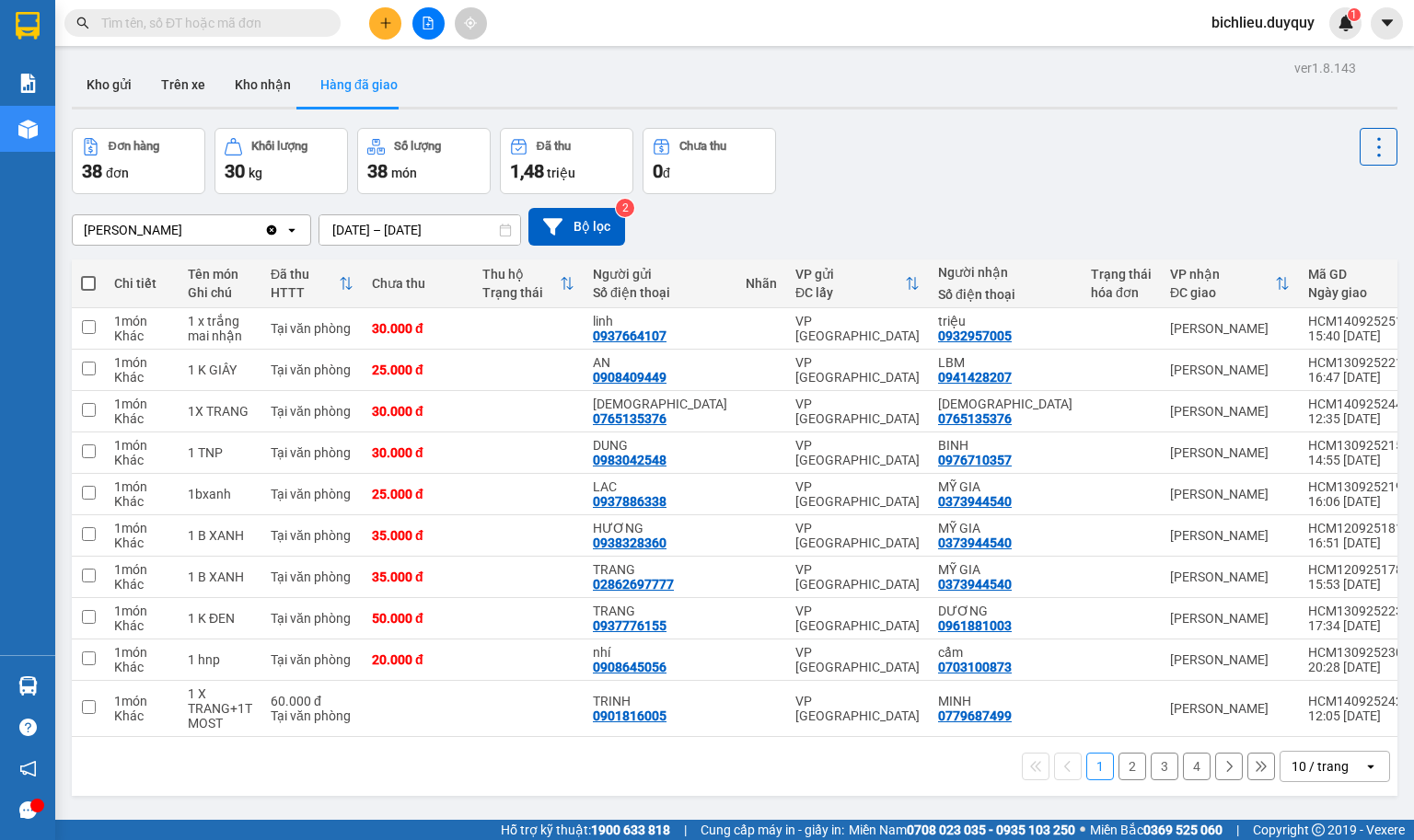
click at [1255, 747] on div "10 / trang" at bounding box center [1320, 767] width 57 height 19
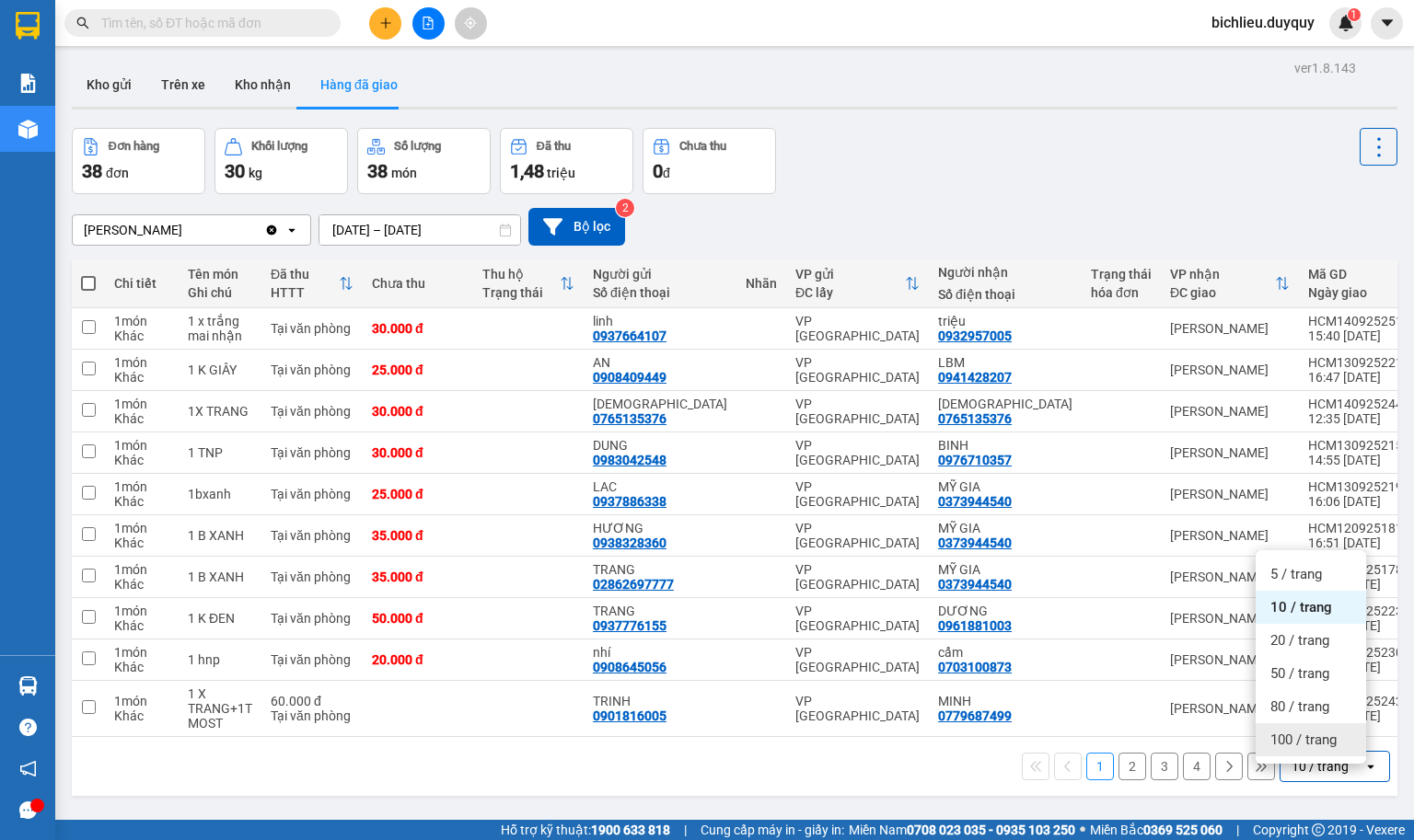
click at [1255, 740] on span "100 / trang" at bounding box center [1304, 740] width 66 height 19
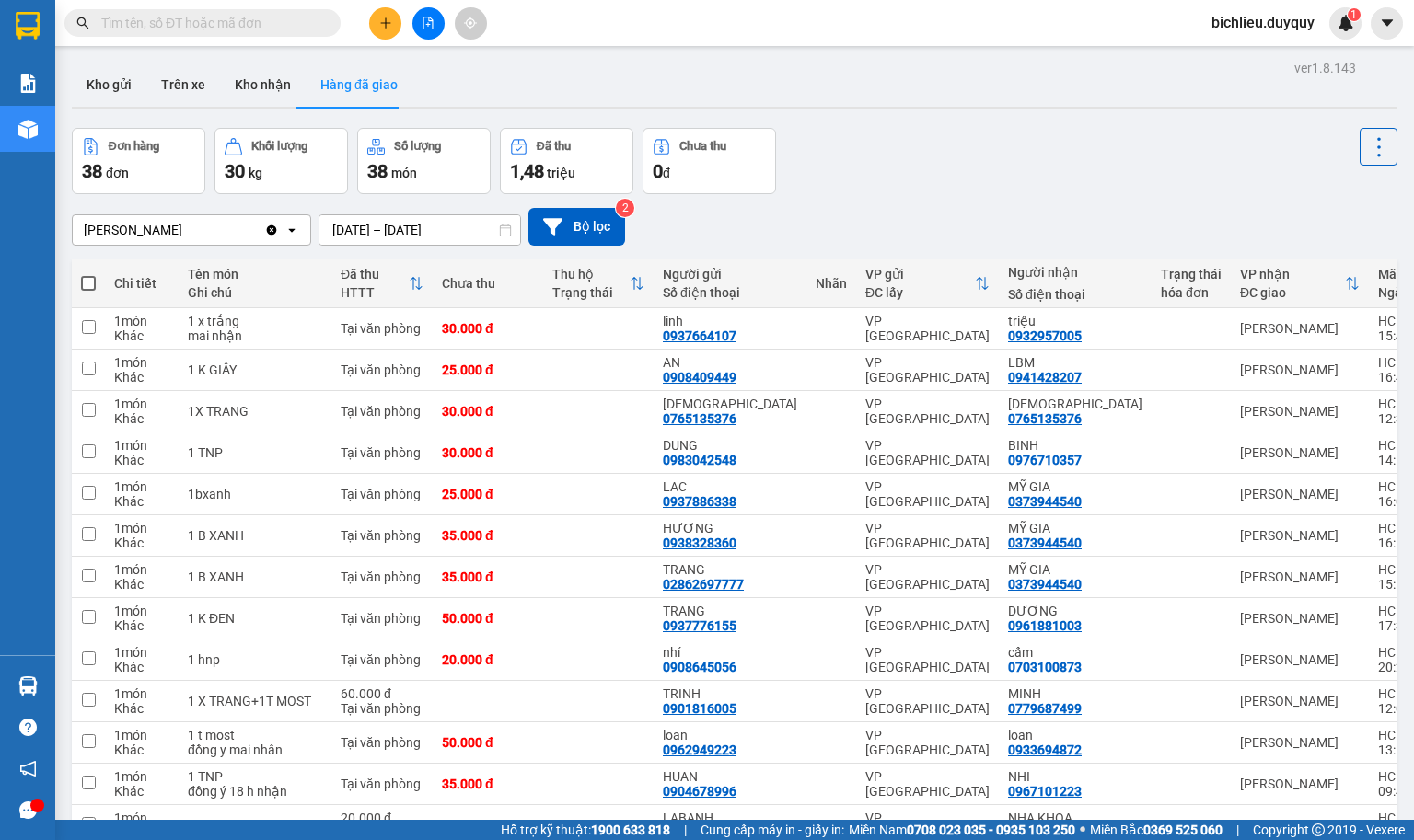
click at [320, 229] on input "[DATE] – [DATE]" at bounding box center [419, 229] width 201 height 29
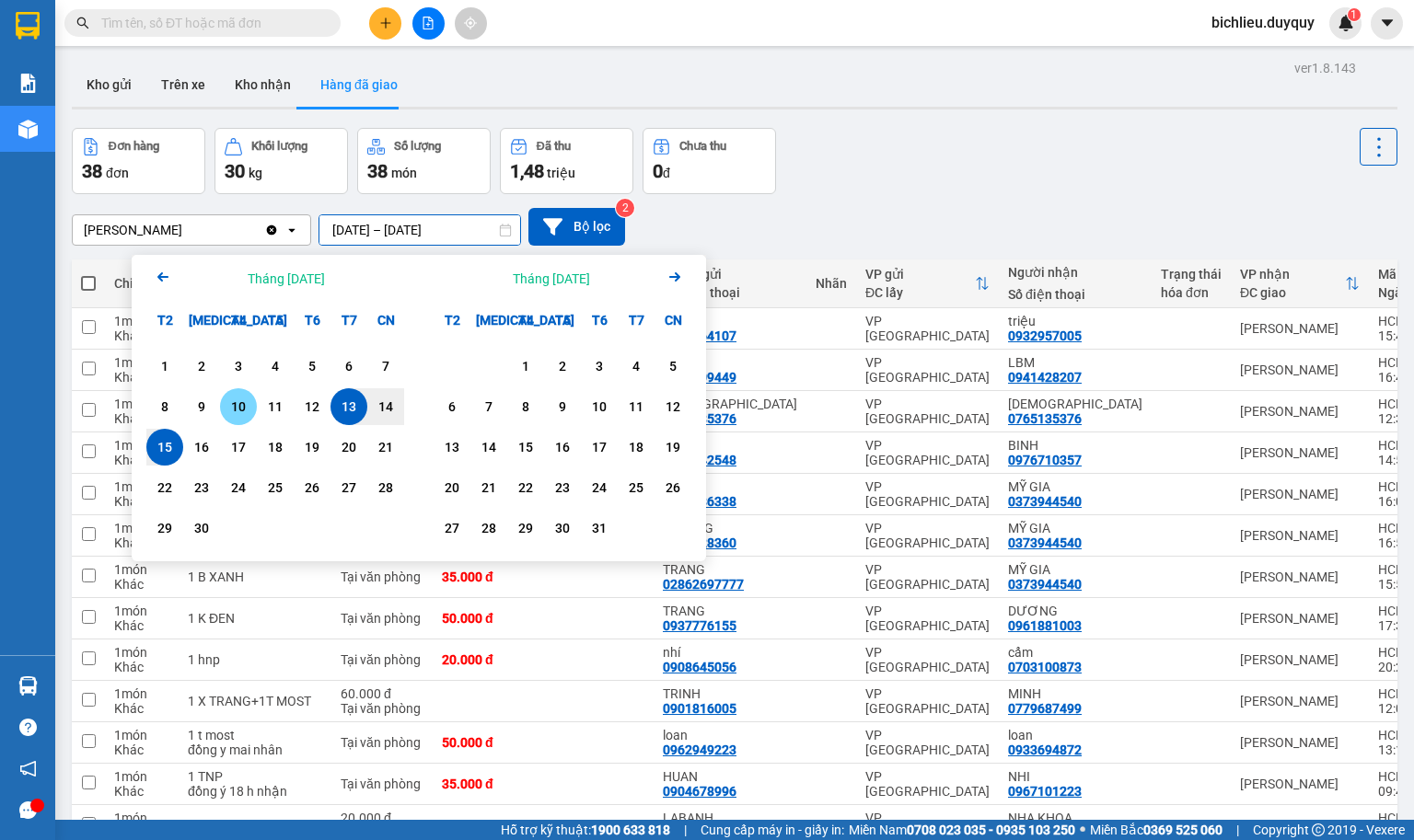
click at [242, 403] on div "10" at bounding box center [238, 406] width 25 height 22
click at [147, 443] on div "15" at bounding box center [164, 446] width 37 height 37
type input "[DATE] – [DATE]"
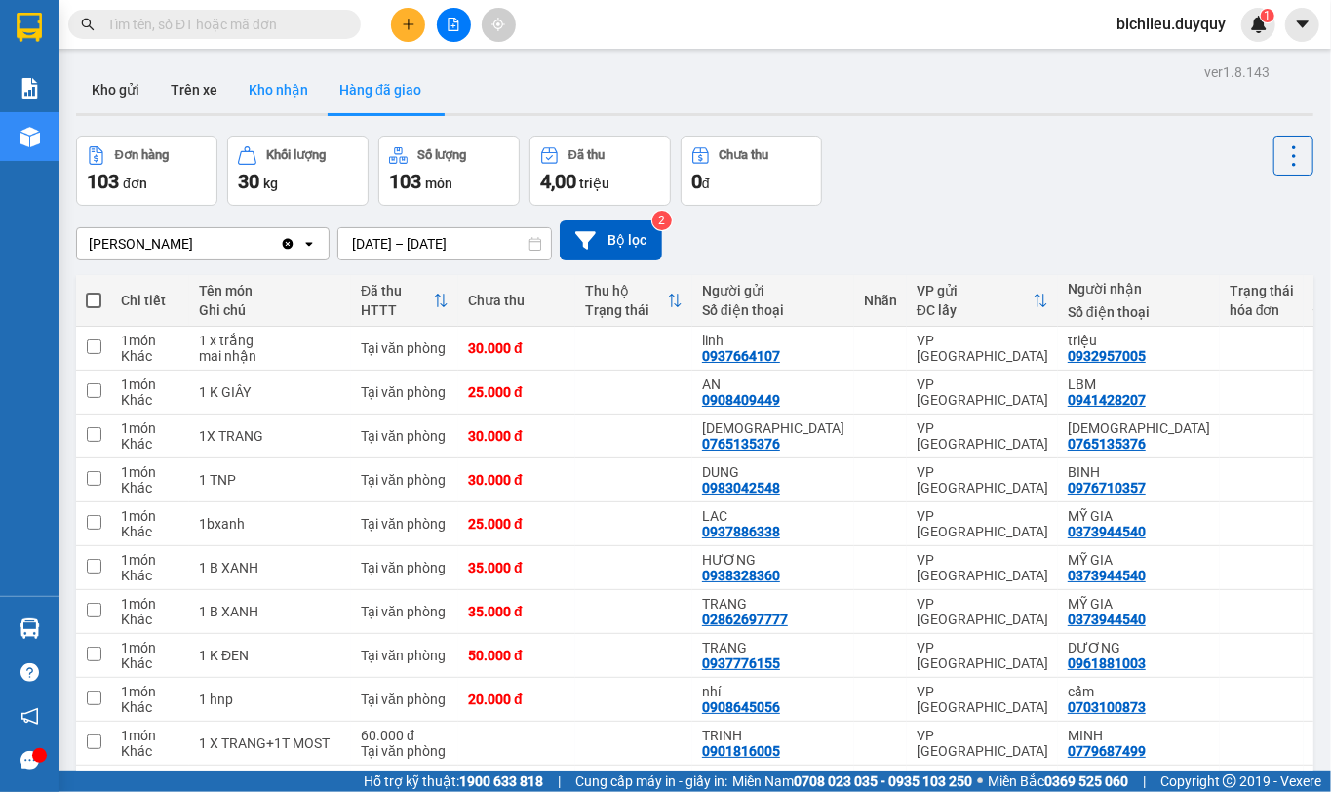
drag, startPoint x: 1458, startPoint y: 0, endPoint x: 266, endPoint y: 98, distance: 1195.7
click at [266, 98] on button "Kho nhận" at bounding box center [278, 89] width 91 height 47
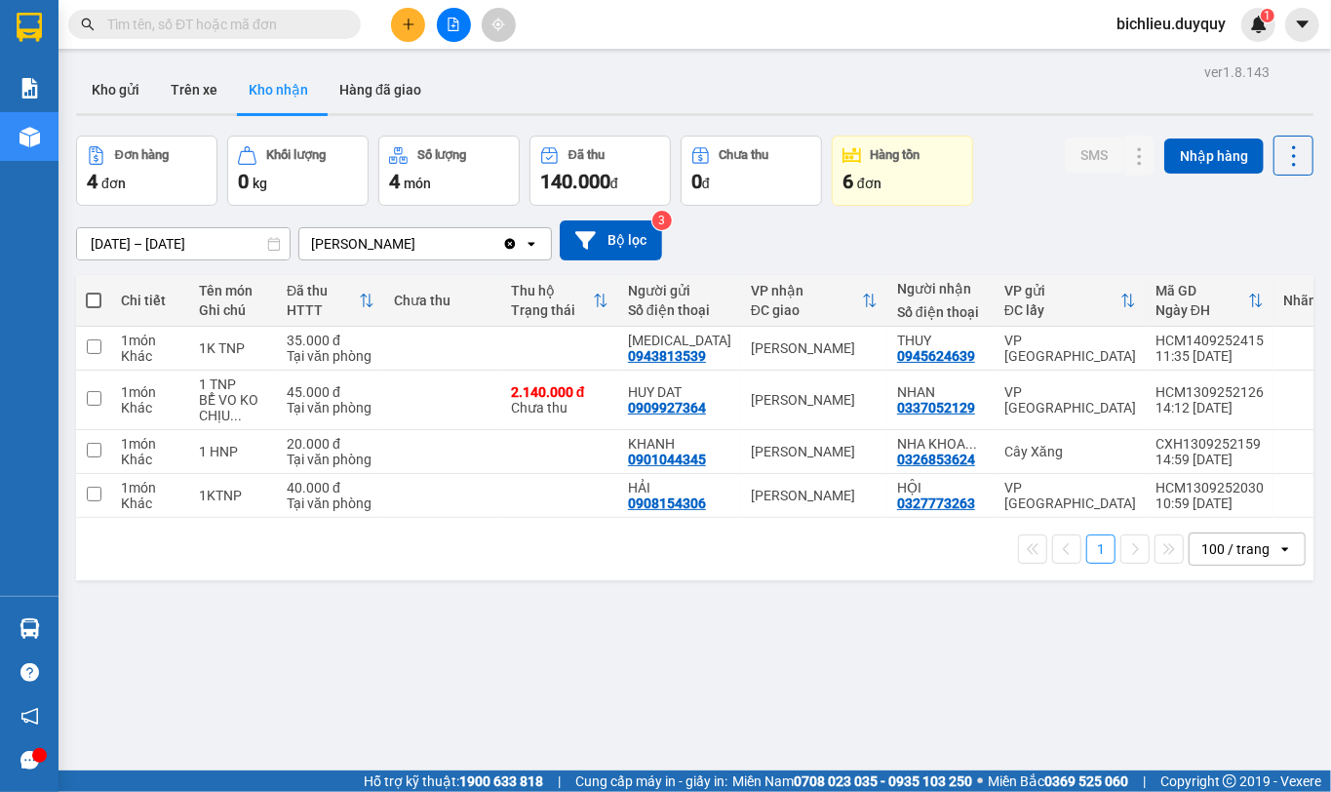
drag, startPoint x: 356, startPoint y: 92, endPoint x: 382, endPoint y: 183, distance: 95.4
click at [356, 92] on button "Hàng đã giao" at bounding box center [380, 89] width 113 height 47
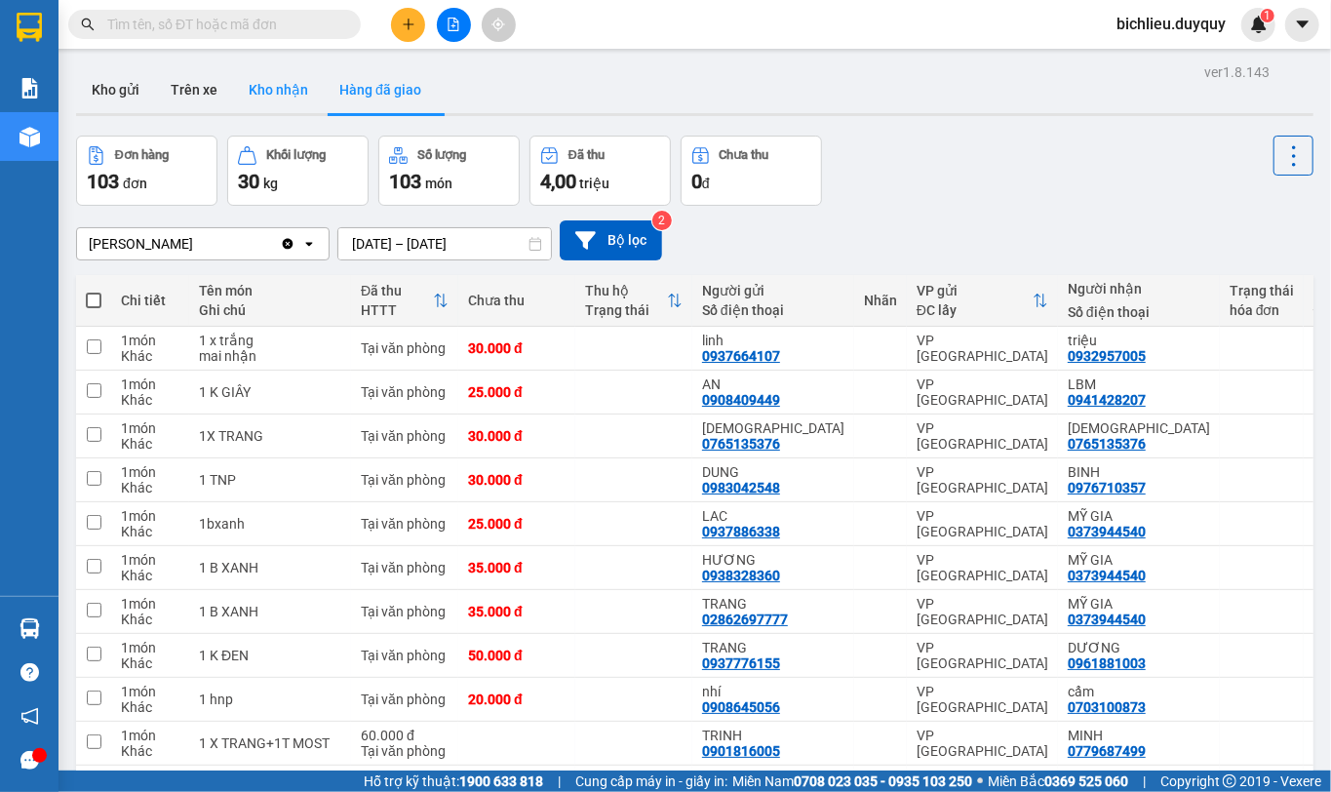
click at [286, 92] on button "Kho nhận" at bounding box center [278, 89] width 91 height 47
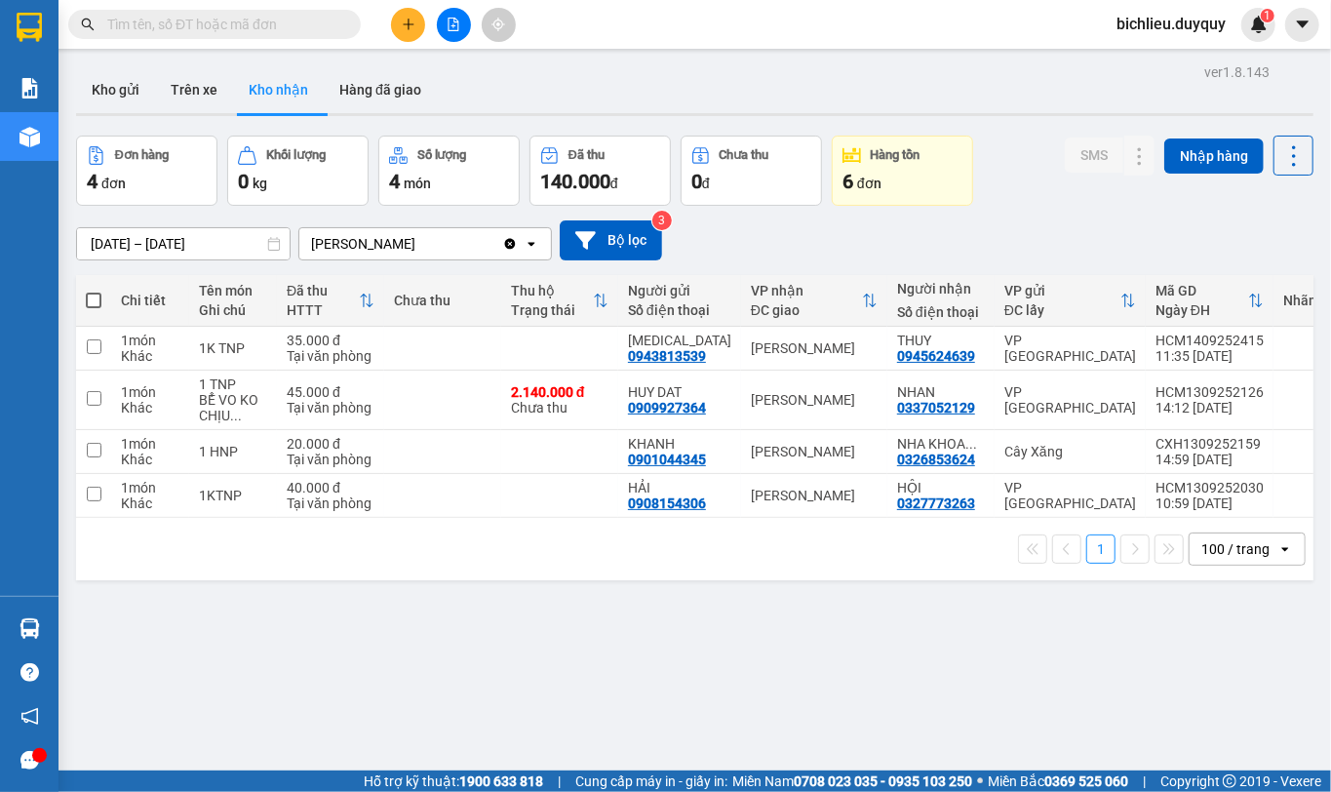
click at [87, 235] on input "[DATE] – [DATE]" at bounding box center [183, 243] width 213 height 31
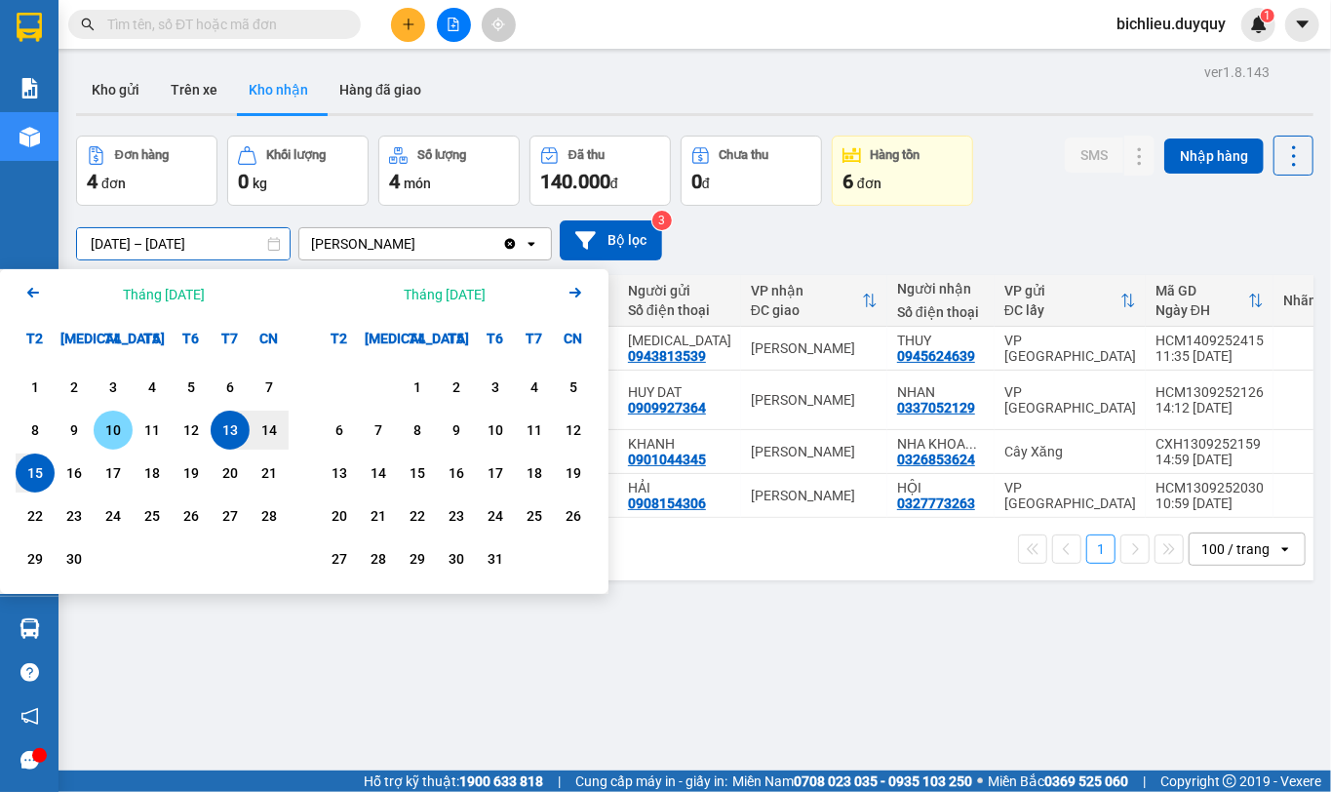
click at [113, 427] on div "10" at bounding box center [112, 429] width 27 height 23
click at [36, 468] on div "15" at bounding box center [34, 472] width 27 height 23
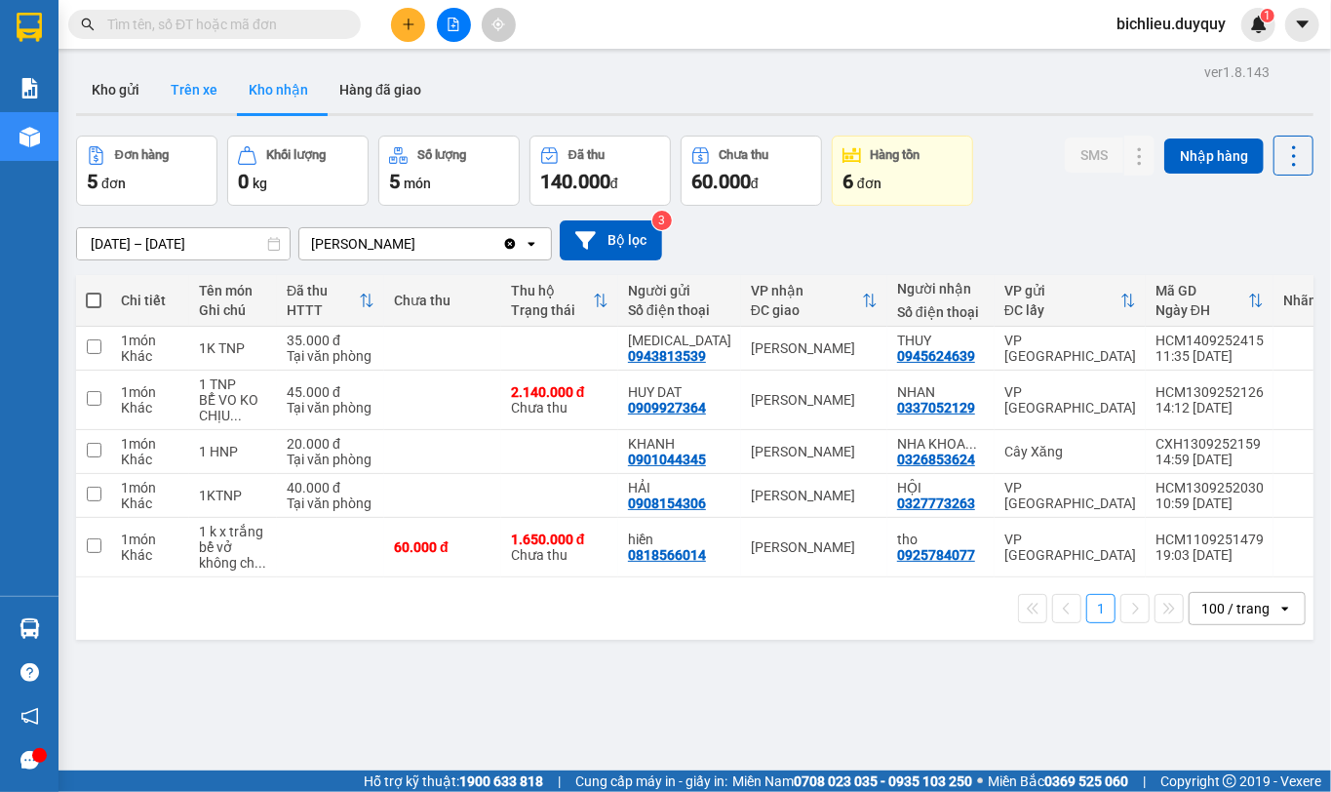
click at [185, 98] on button "Trên xe" at bounding box center [194, 89] width 78 height 47
type input "[DATE] – [DATE]"
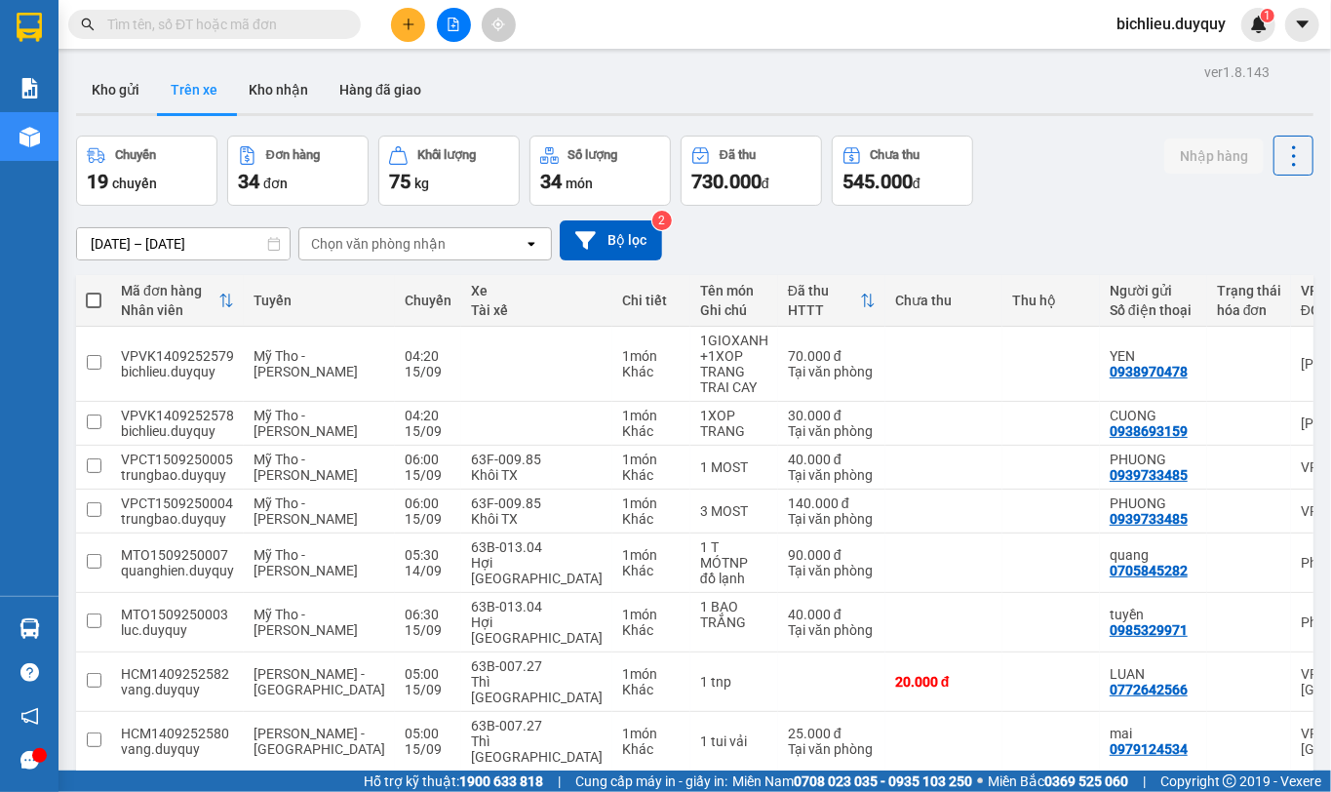
click at [478, 239] on div "Chọn văn phòng nhận" at bounding box center [411, 243] width 224 height 31
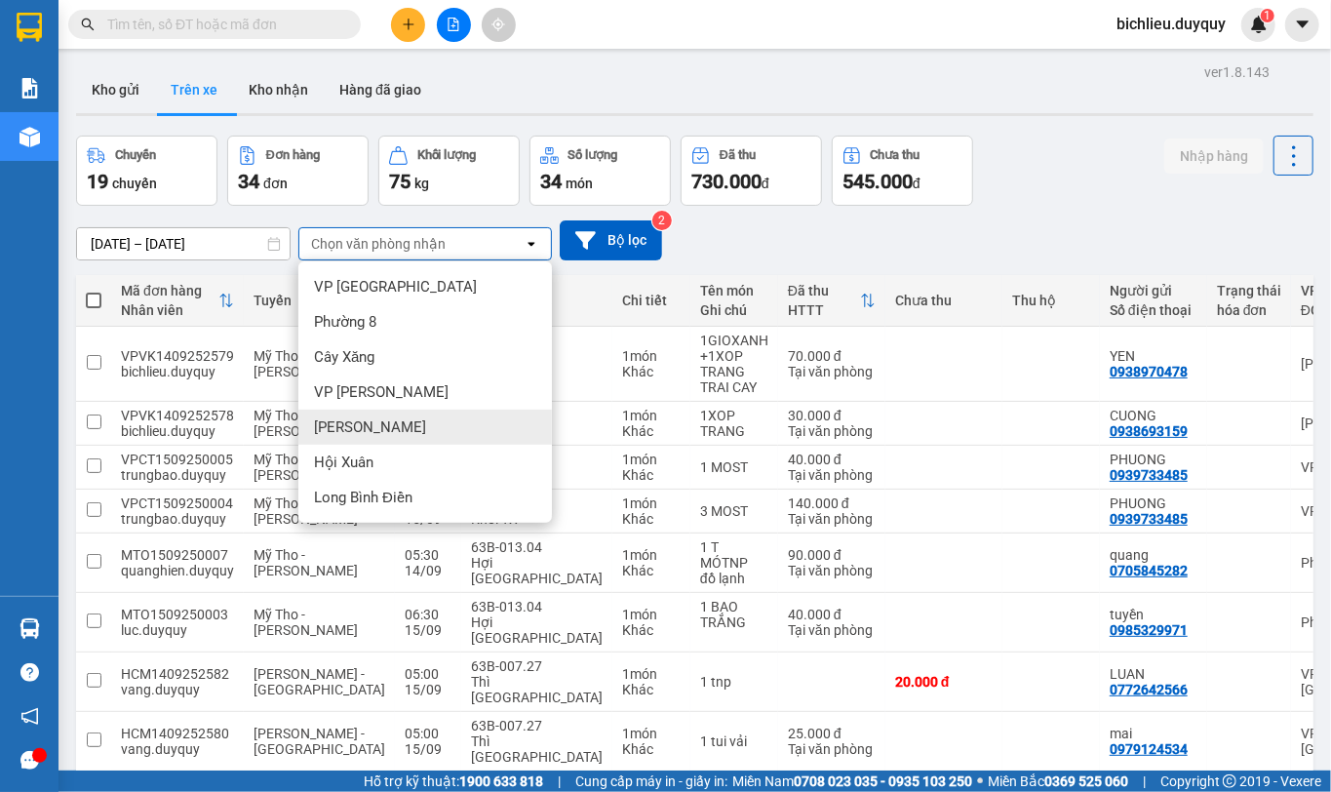
click at [365, 429] on span "[PERSON_NAME]" at bounding box center [370, 427] width 112 height 20
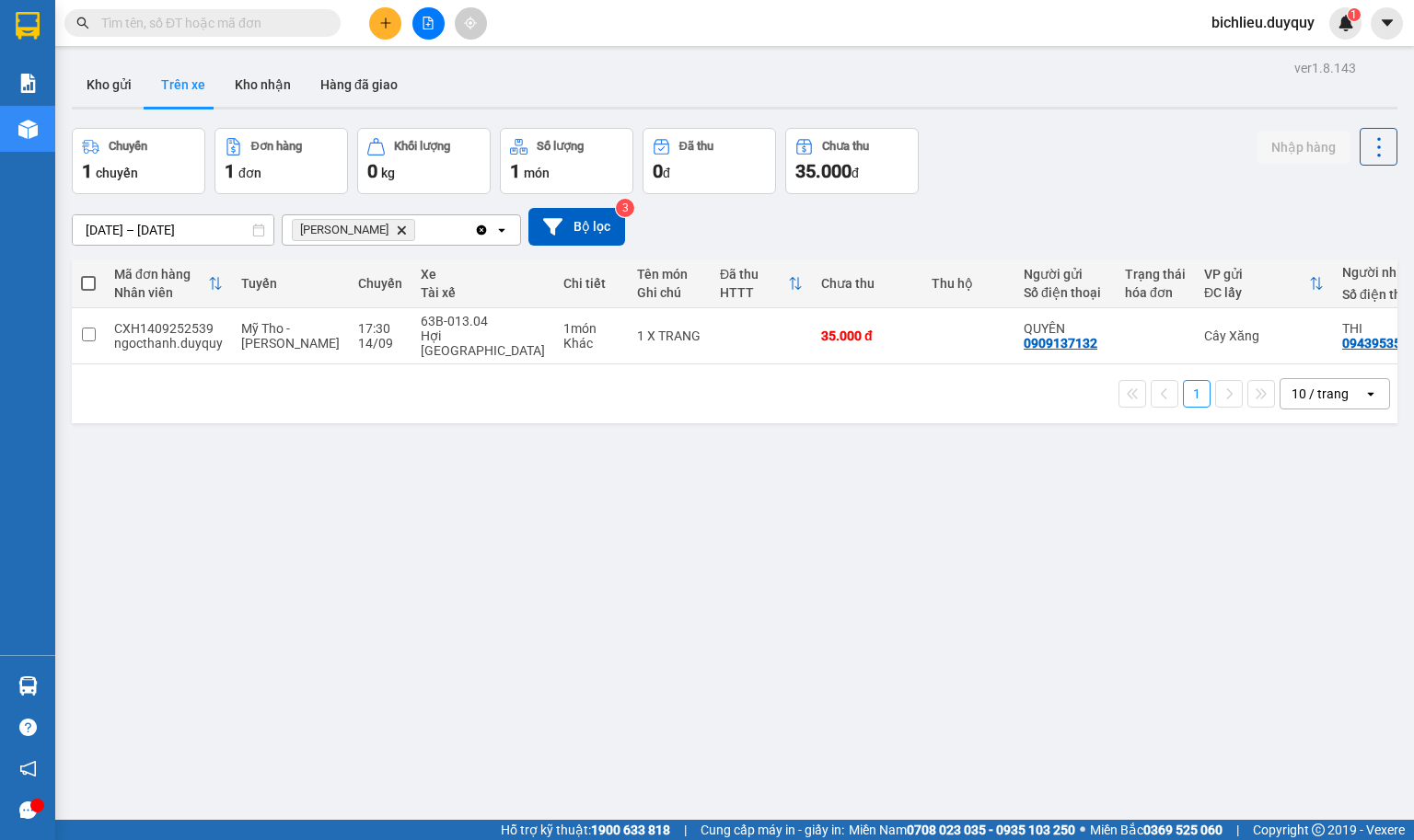
drag, startPoint x: 1248, startPoint y: 0, endPoint x: 833, endPoint y: 329, distance: 529.6
click at [833, 329] on div "35.000 đ" at bounding box center [867, 336] width 93 height 15
checkbox input "true"
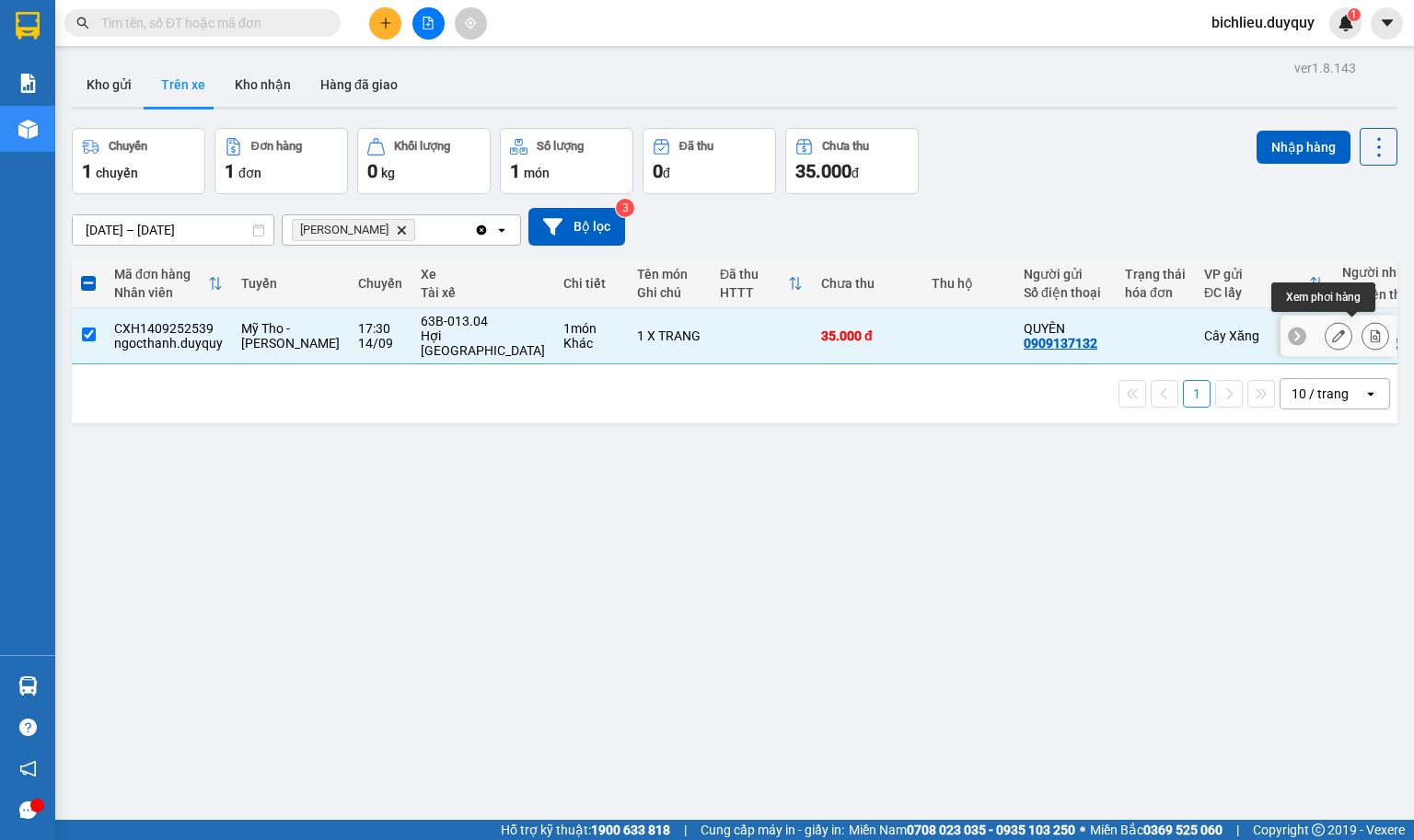
click at [1255, 329] on icon at bounding box center [1375, 336] width 10 height 13
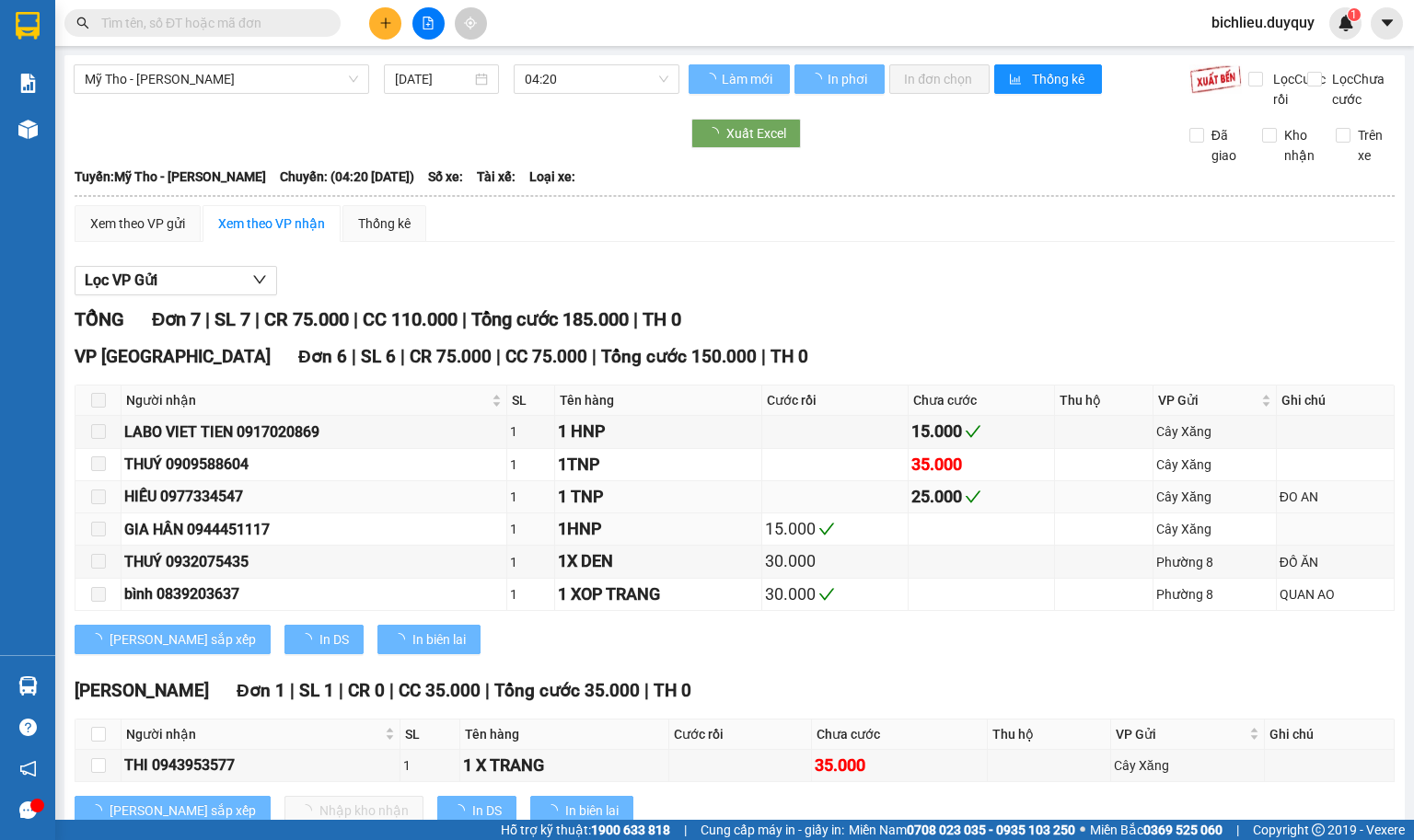
type input "[DATE]"
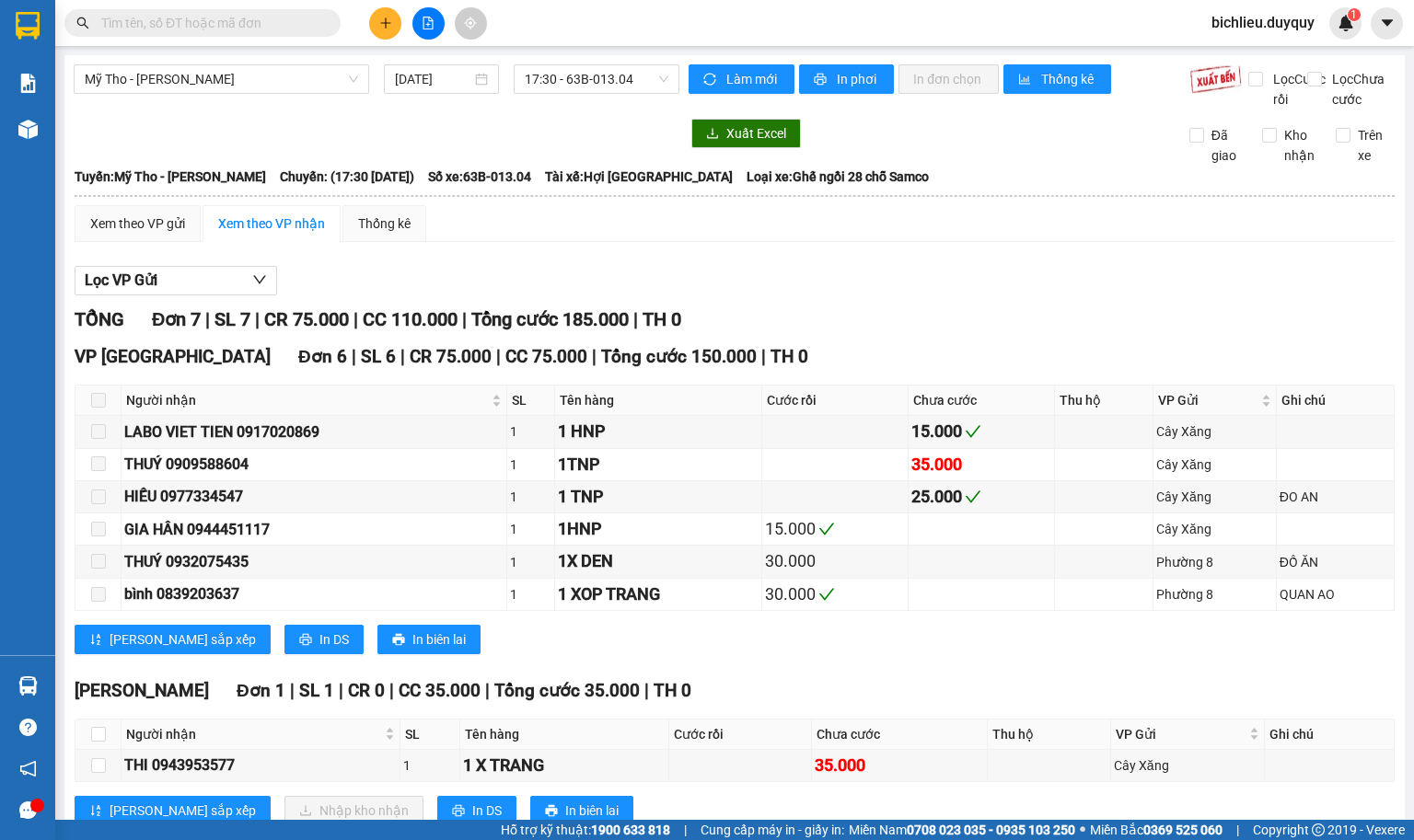
scroll to position [84, 0]
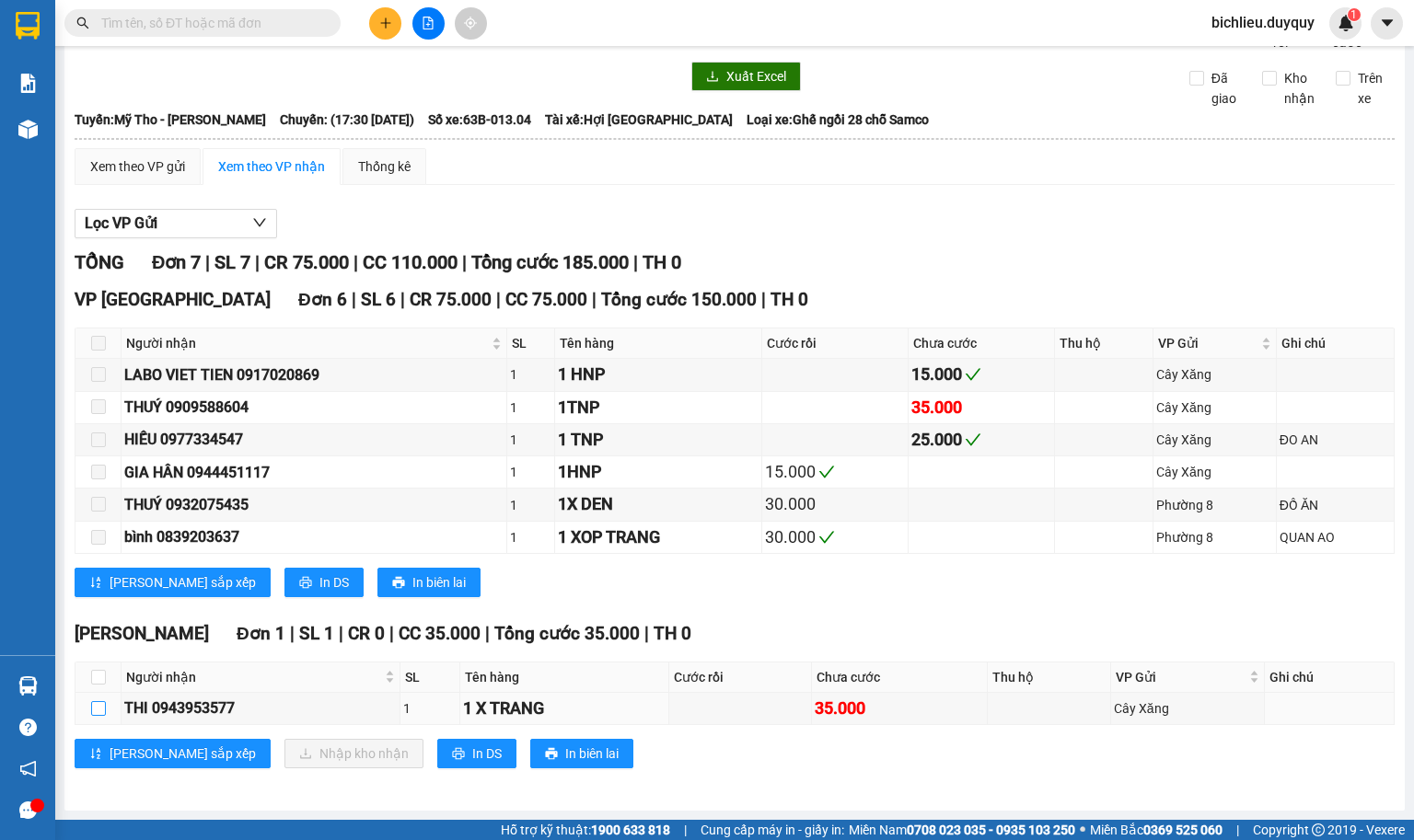
drag, startPoint x: 93, startPoint y: 708, endPoint x: 327, endPoint y: 734, distance: 235.4
click at [94, 708] on input "checkbox" at bounding box center [99, 709] width 15 height 15
checkbox input "true"
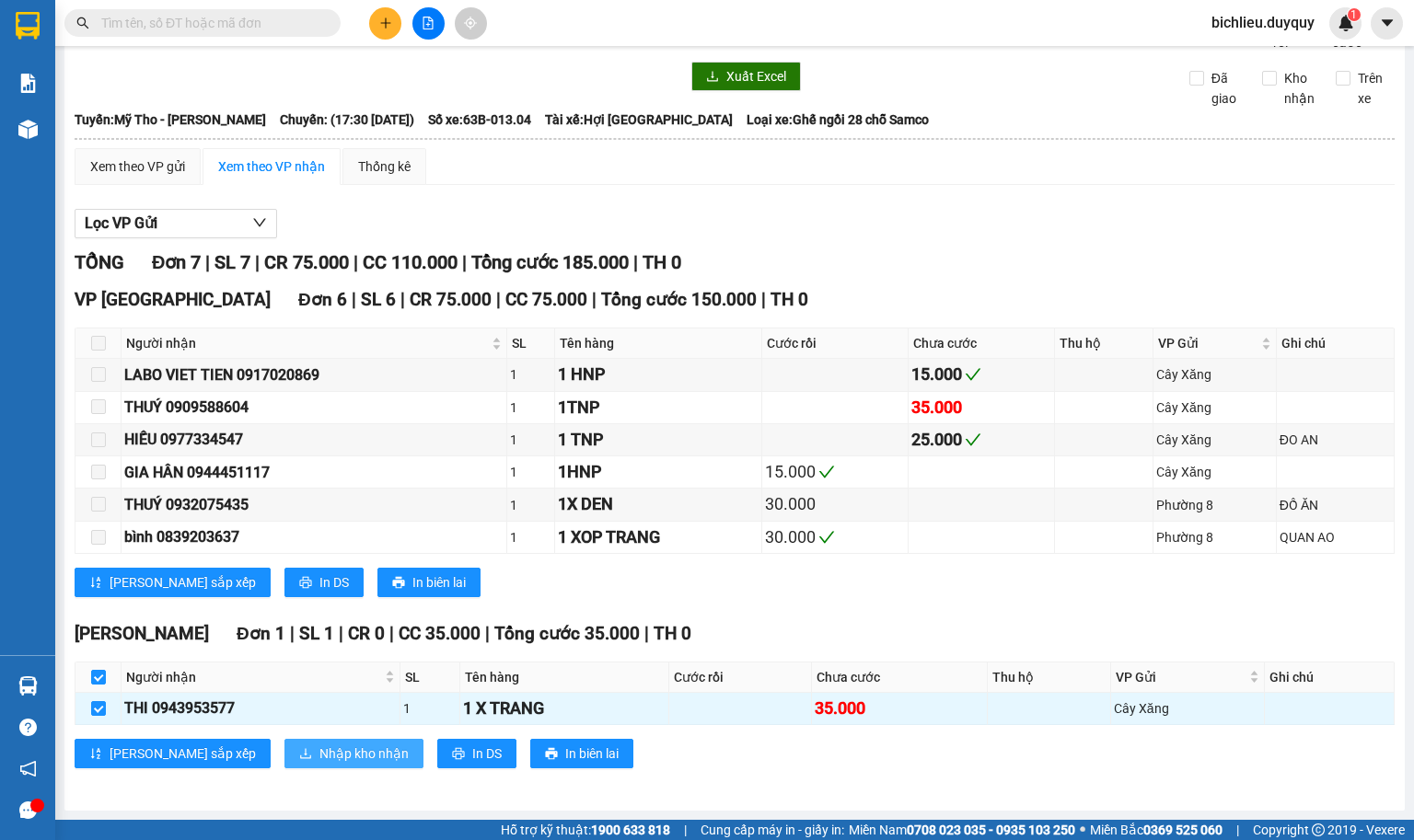
click at [331, 744] on button "Nhập kho nhận" at bounding box center [353, 753] width 139 height 29
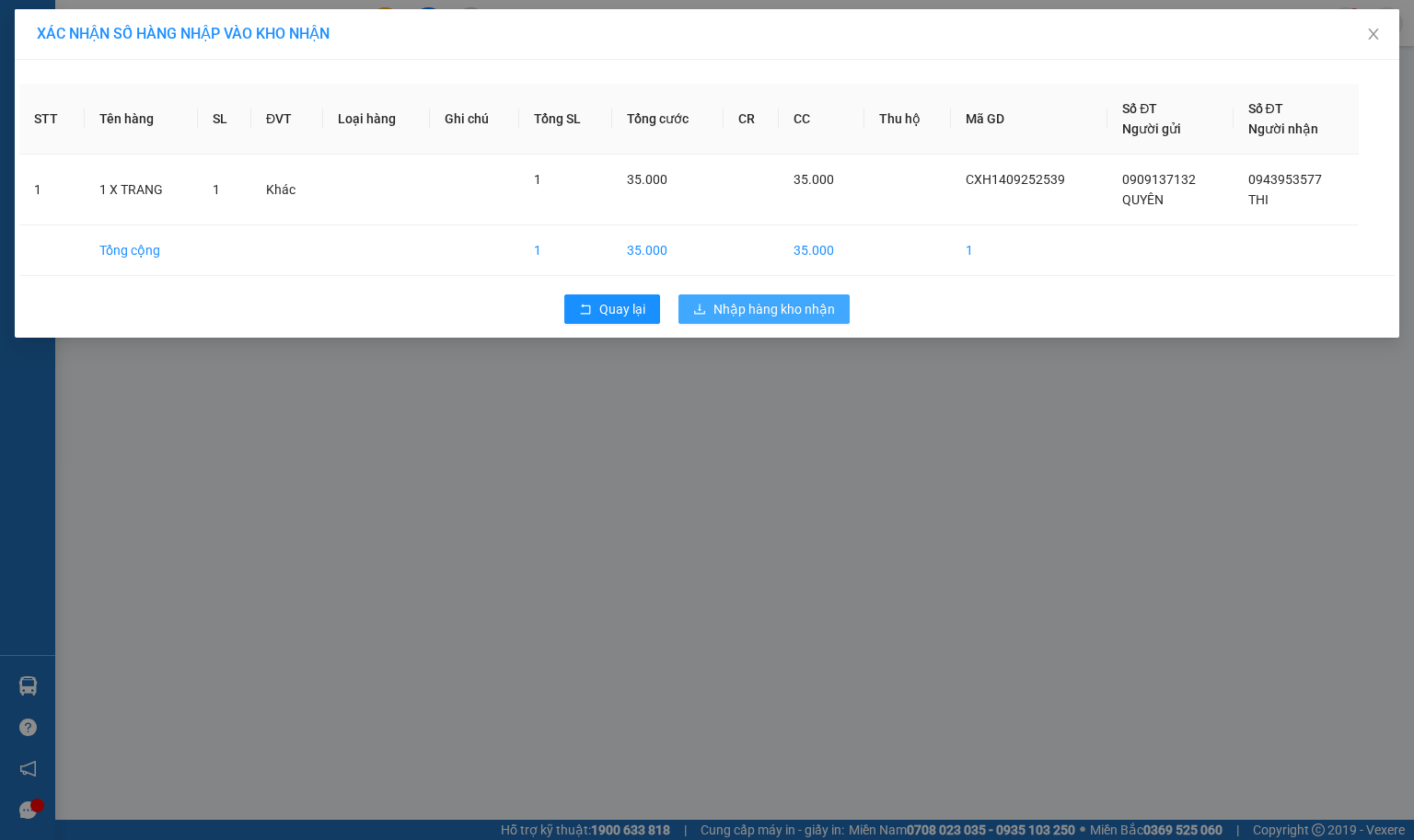
click at [782, 302] on span "Nhập hàng kho nhận" at bounding box center [774, 309] width 122 height 20
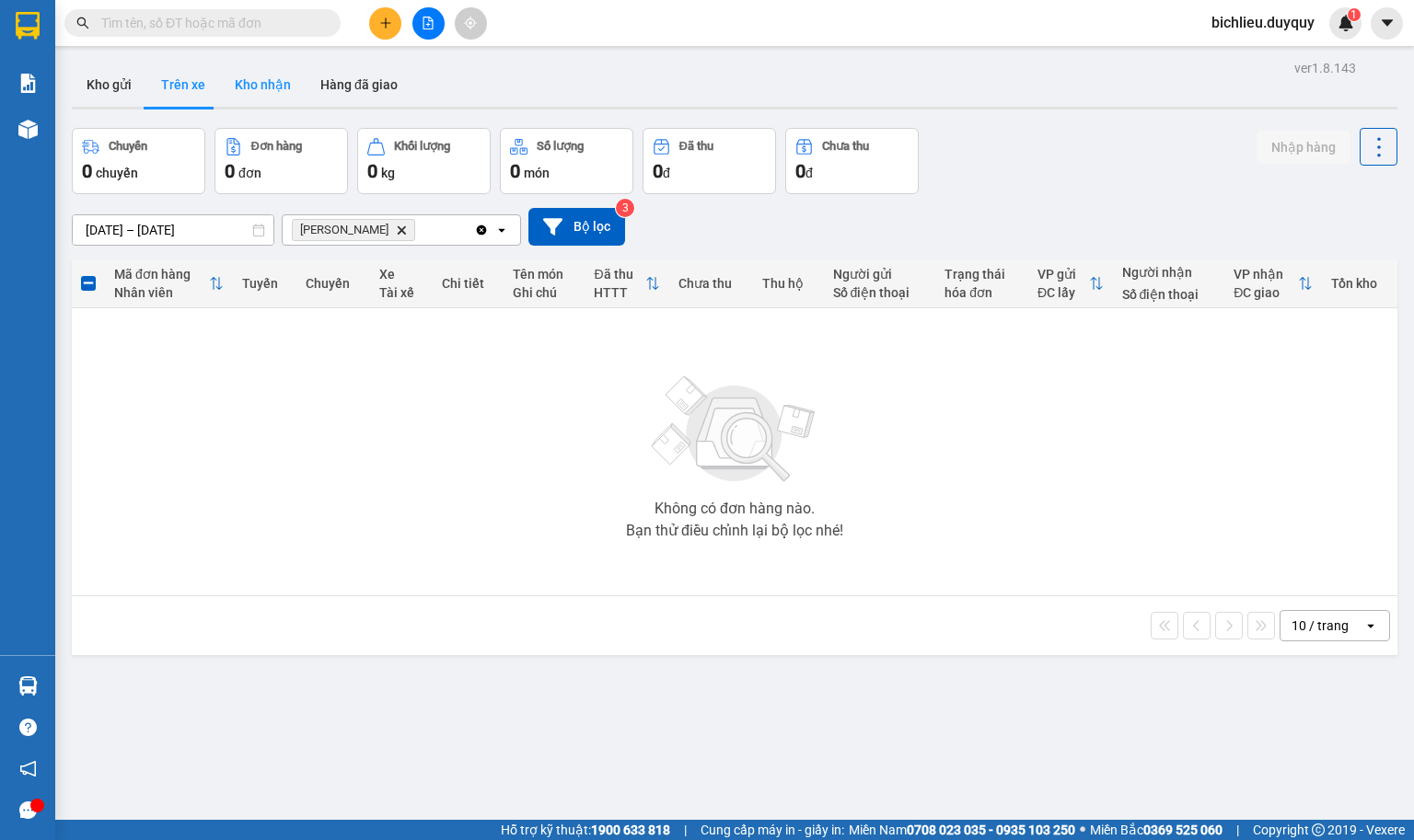
click at [258, 77] on button "Kho nhận" at bounding box center [262, 84] width 86 height 44
type input "[DATE] – [DATE]"
